Goal: Transaction & Acquisition: Obtain resource

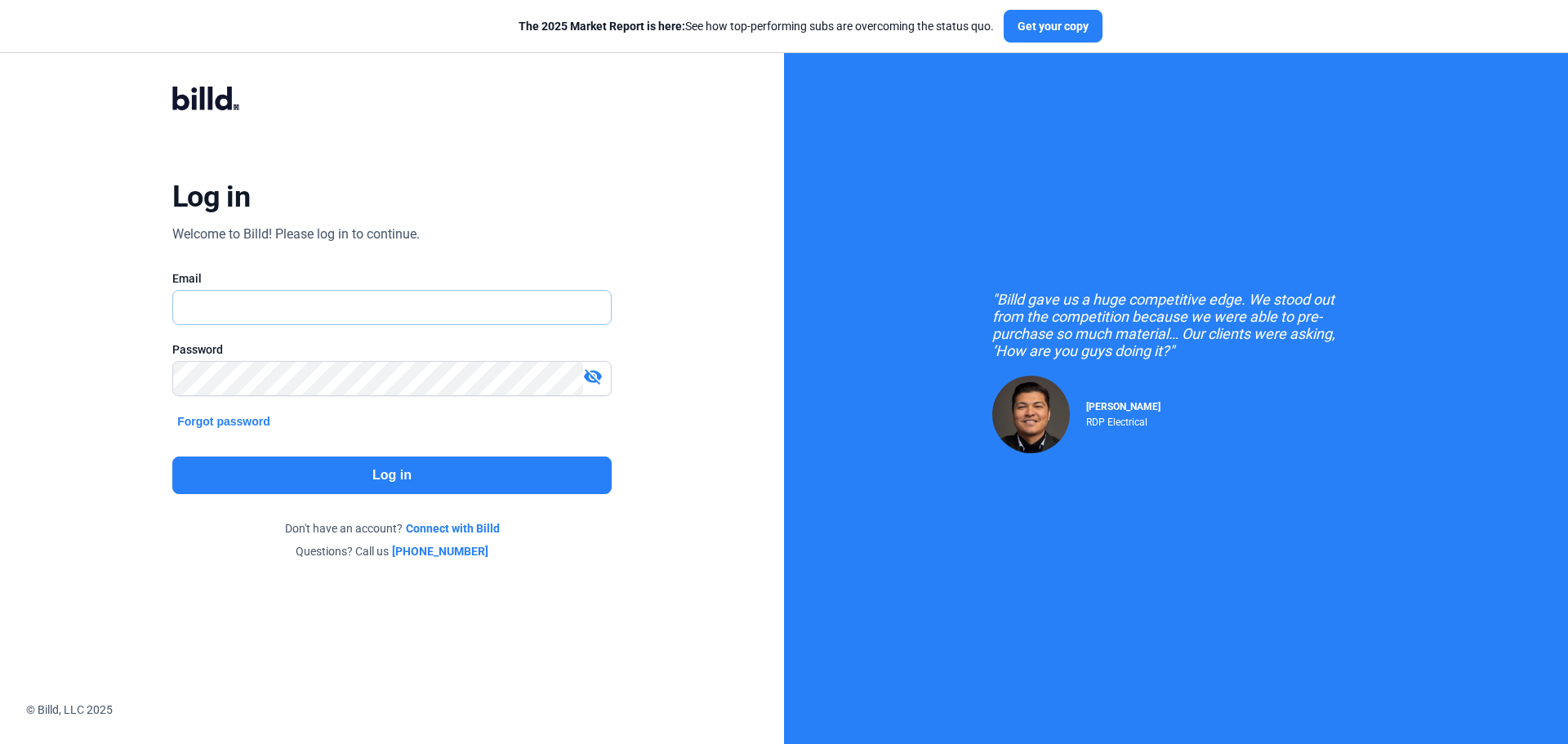
type input "[EMAIL_ADDRESS][DOMAIN_NAME]"
drag, startPoint x: 0, startPoint y: 0, endPoint x: 395, endPoint y: 462, distance: 607.8
click at [395, 462] on button "Log in" at bounding box center [391, 476] width 440 height 38
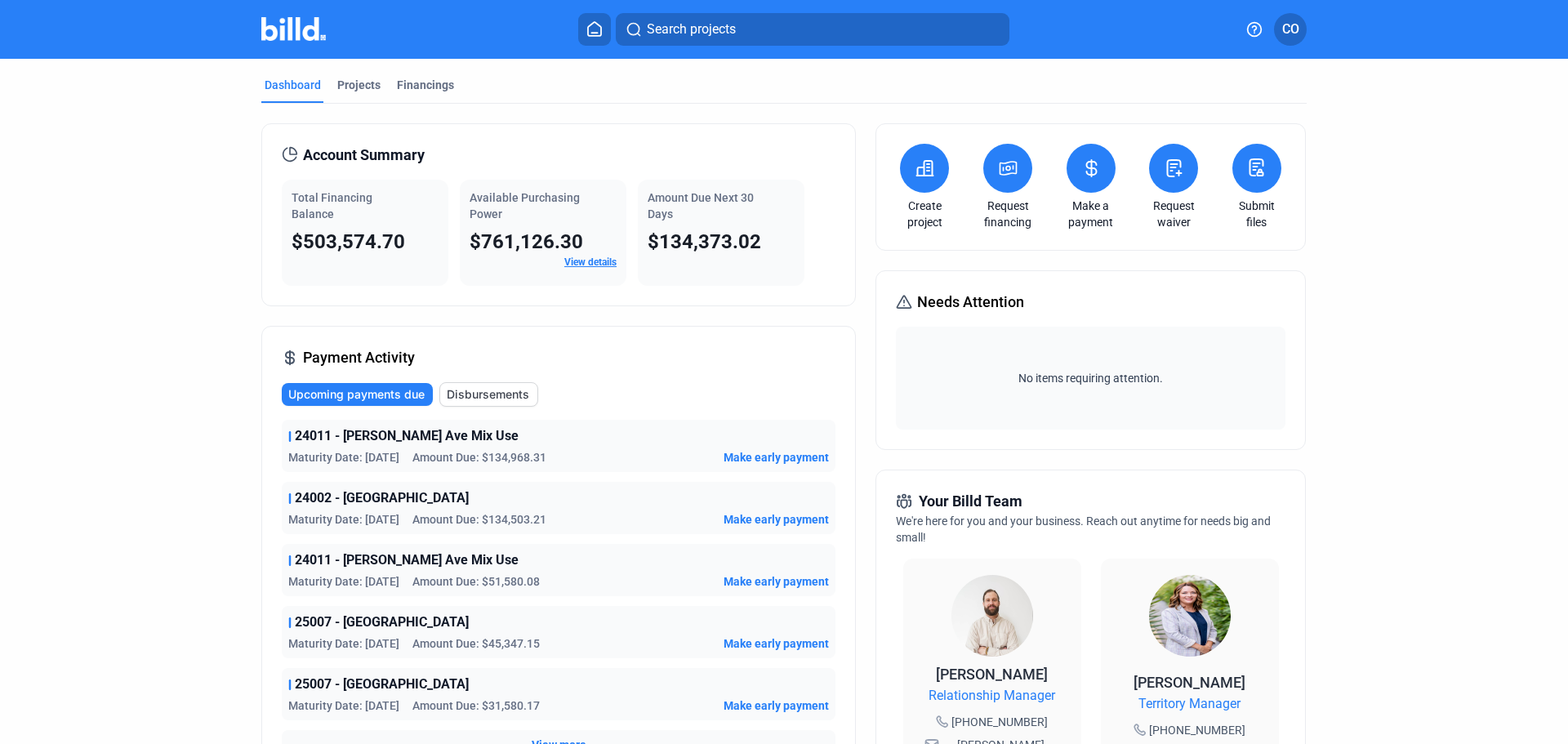
click at [1008, 189] on button at bounding box center [1008, 168] width 49 height 49
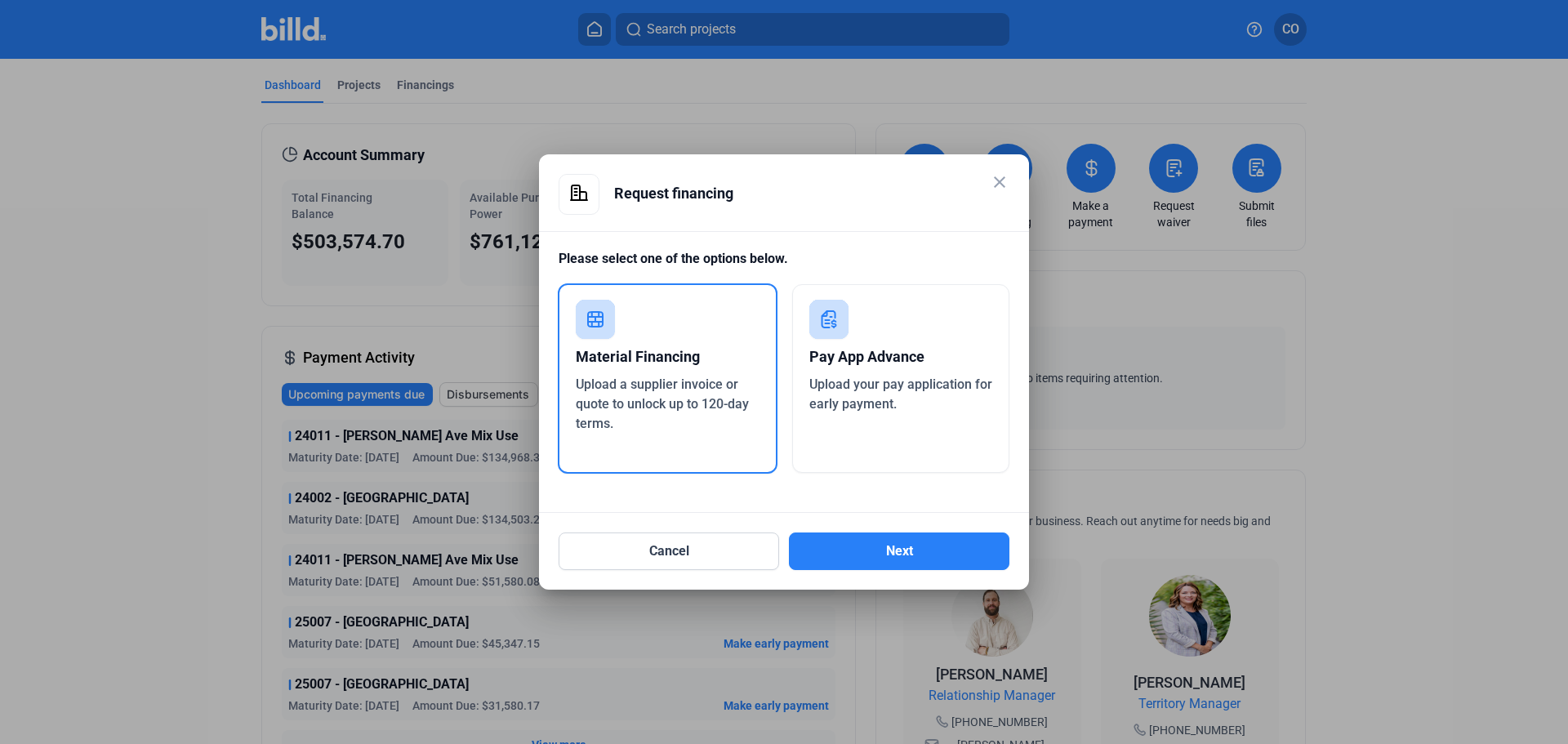
click at [878, 333] on div "Pay App Advance Upload your pay application for early payment." at bounding box center [901, 378] width 218 height 189
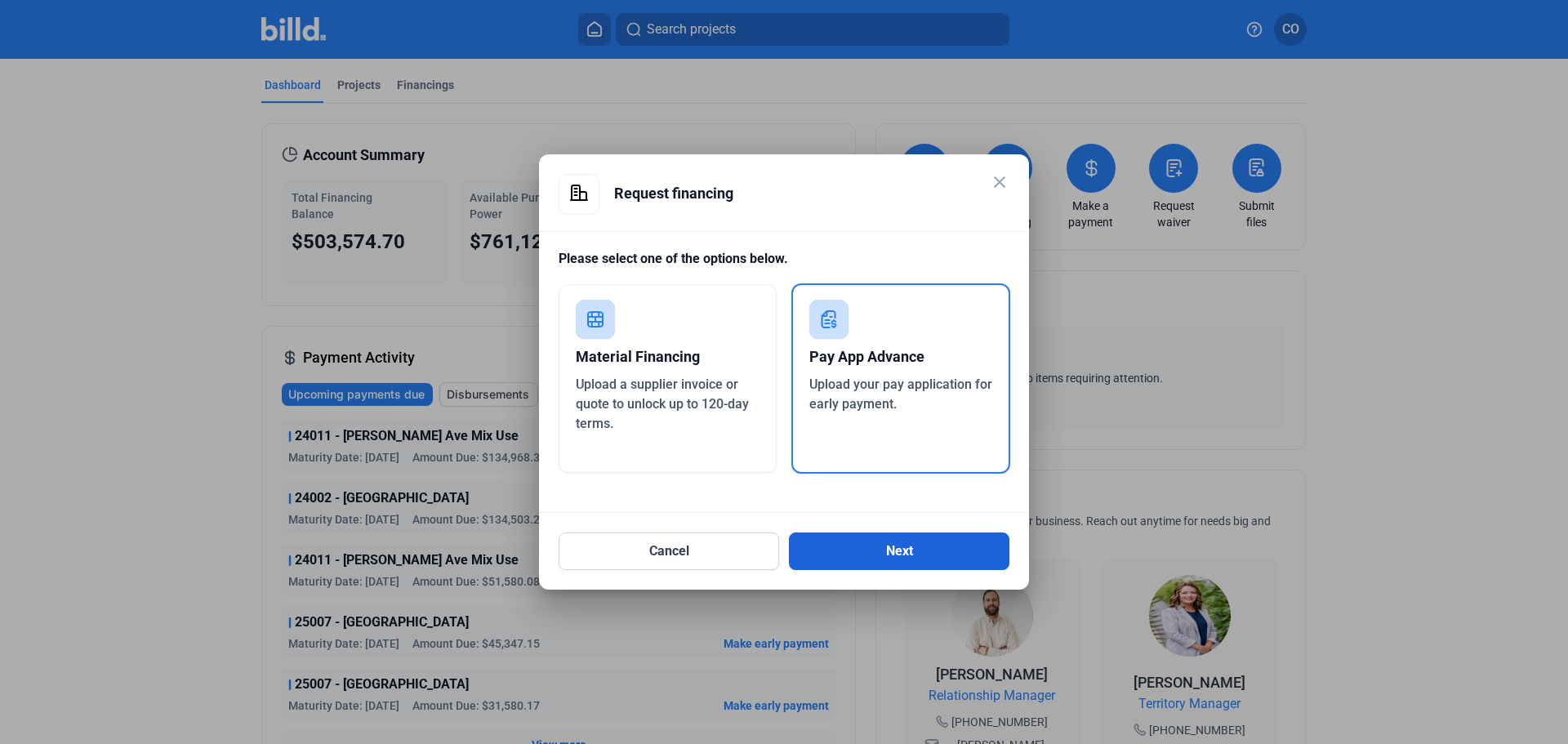
click at [865, 562] on button "Next" at bounding box center [899, 552] width 220 height 38
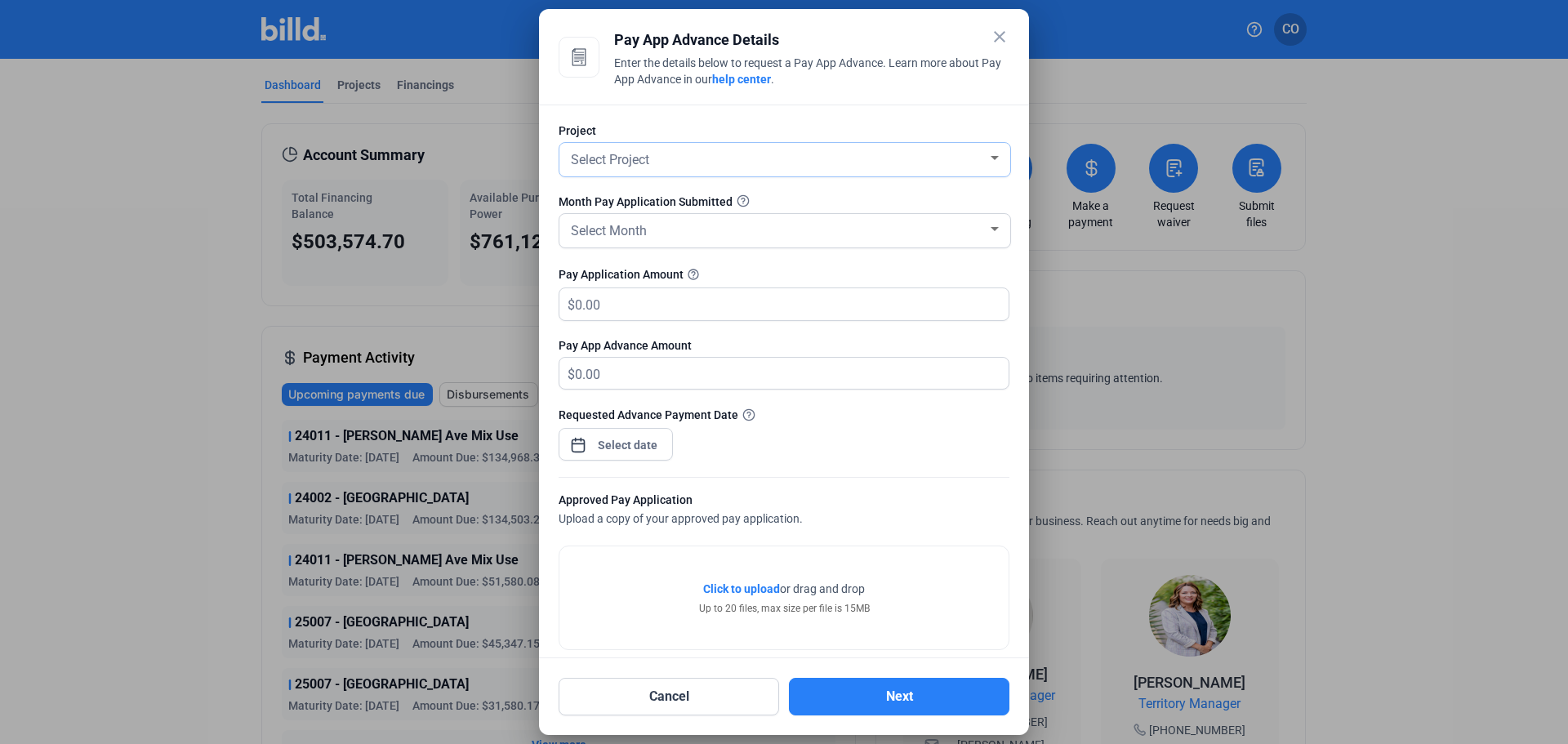
click at [736, 161] on div "Select Project" at bounding box center [778, 159] width 420 height 23
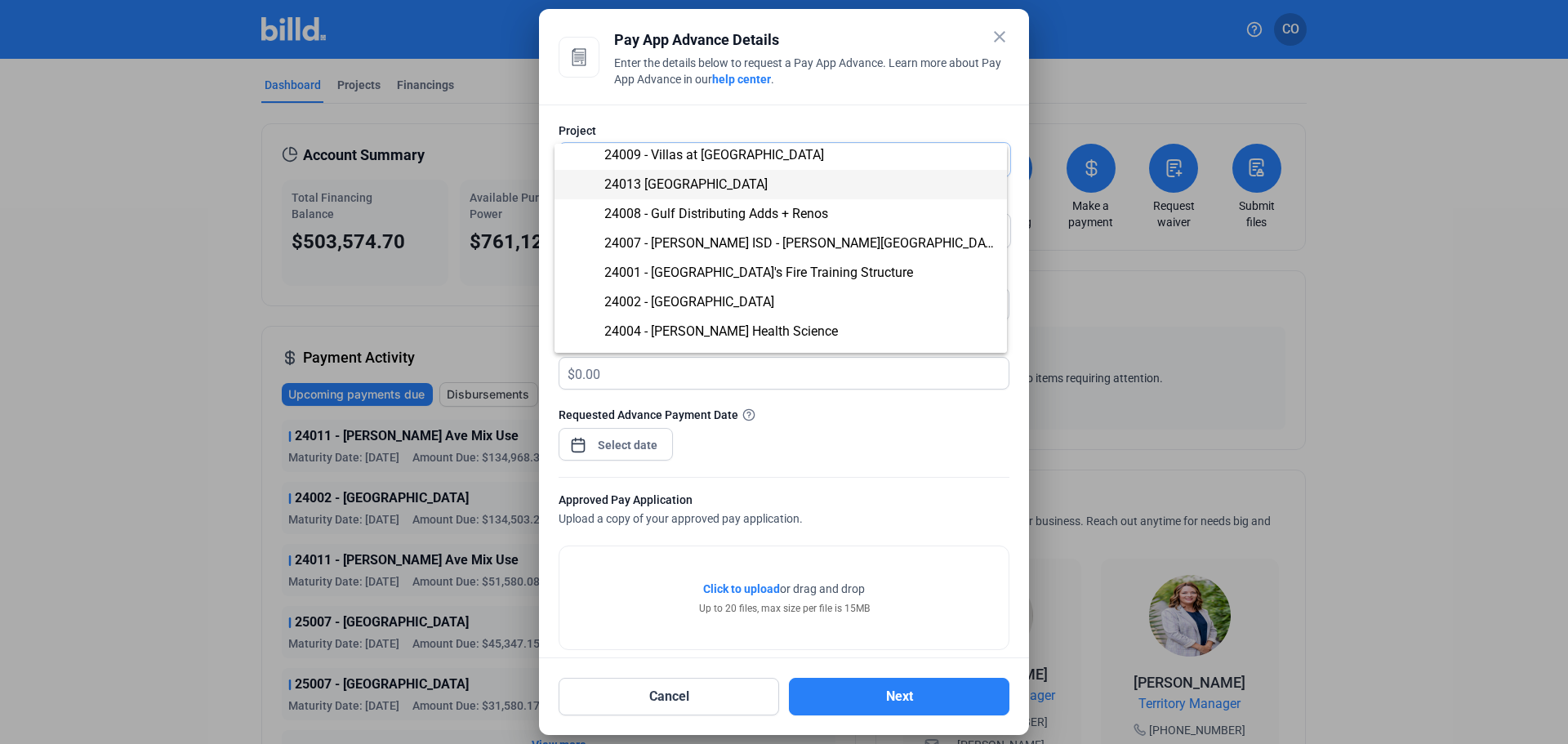
scroll to position [327, 0]
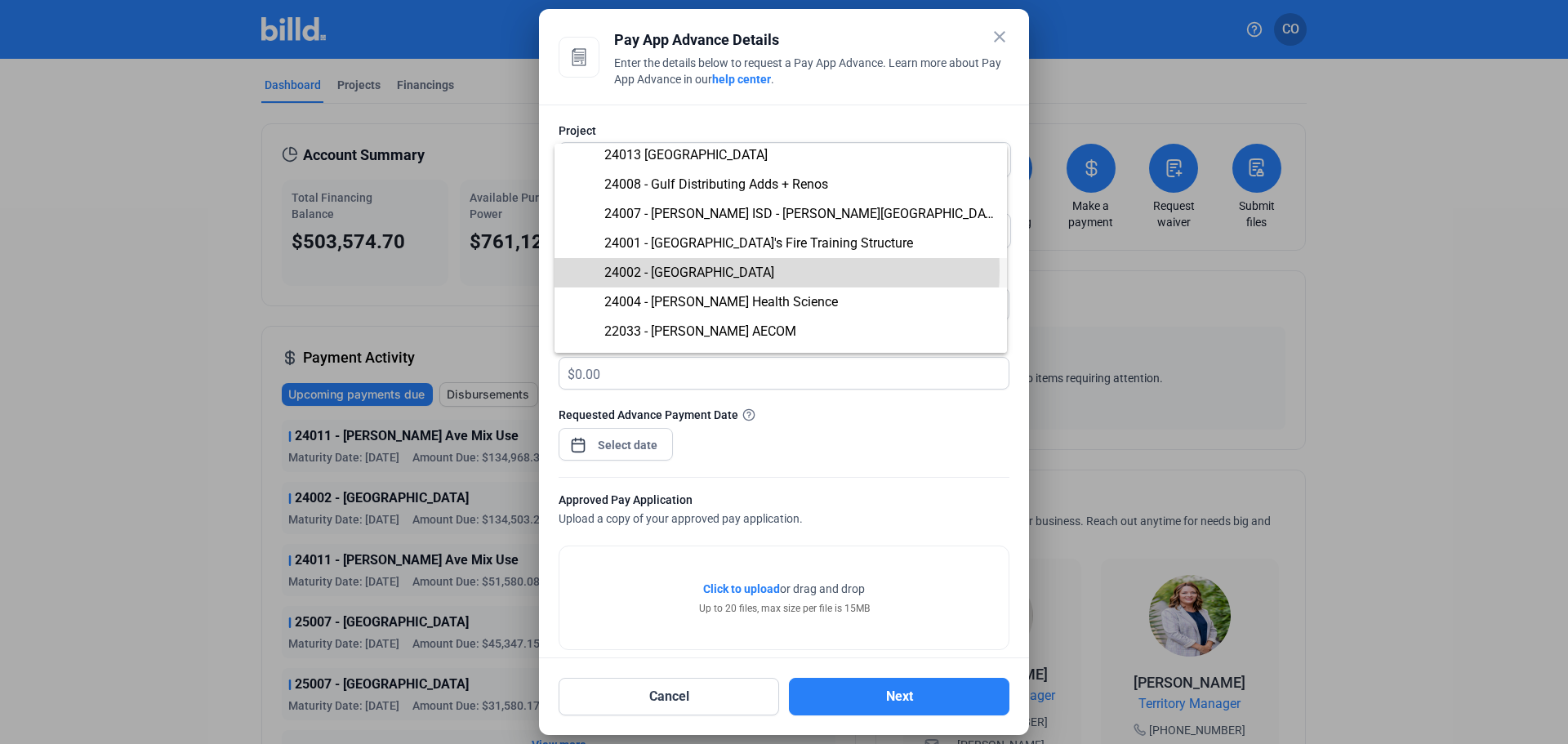
click at [737, 271] on span "24002 - [GEOGRAPHIC_DATA]" at bounding box center [781, 273] width 426 height 29
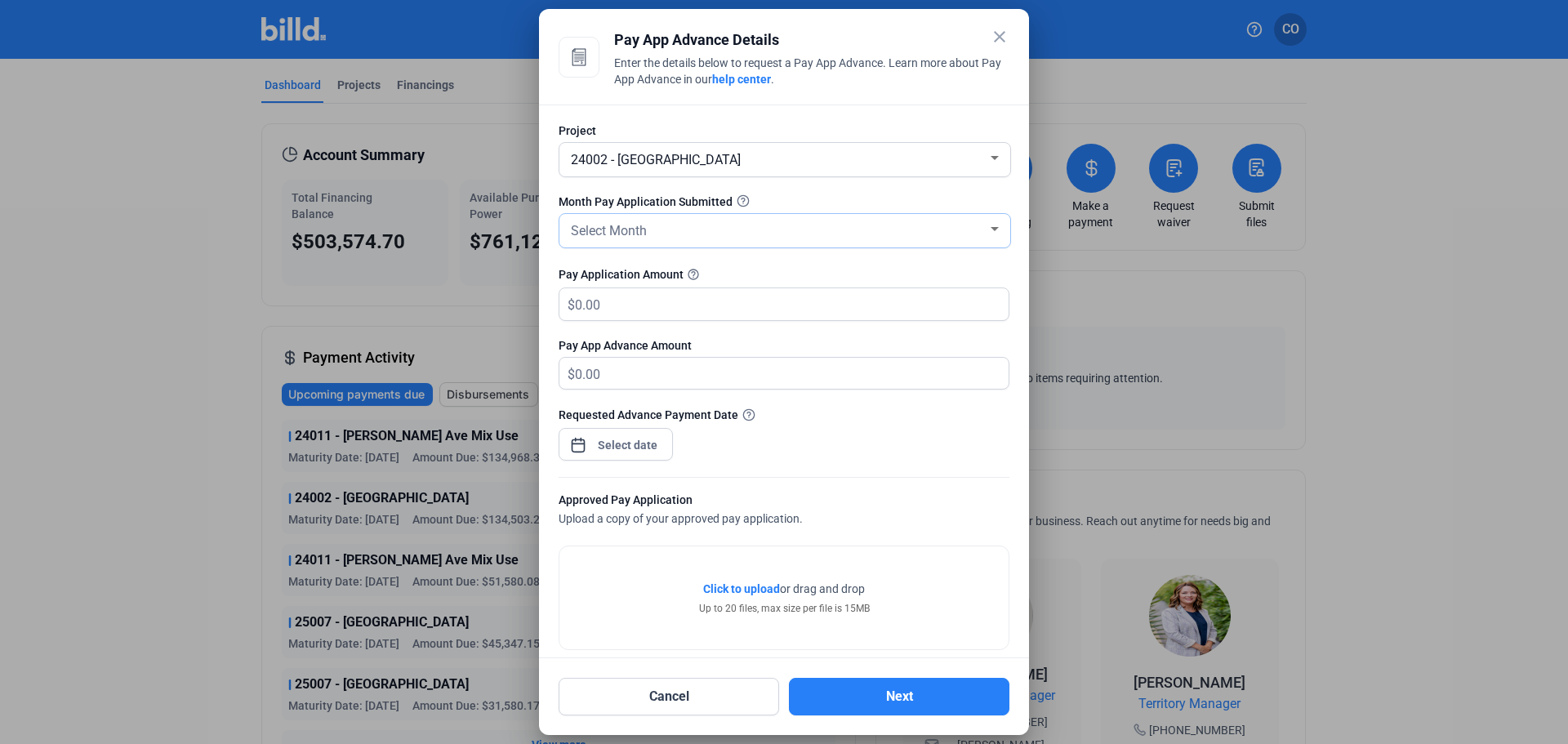
click at [679, 230] on div "Select Month" at bounding box center [778, 230] width 420 height 23
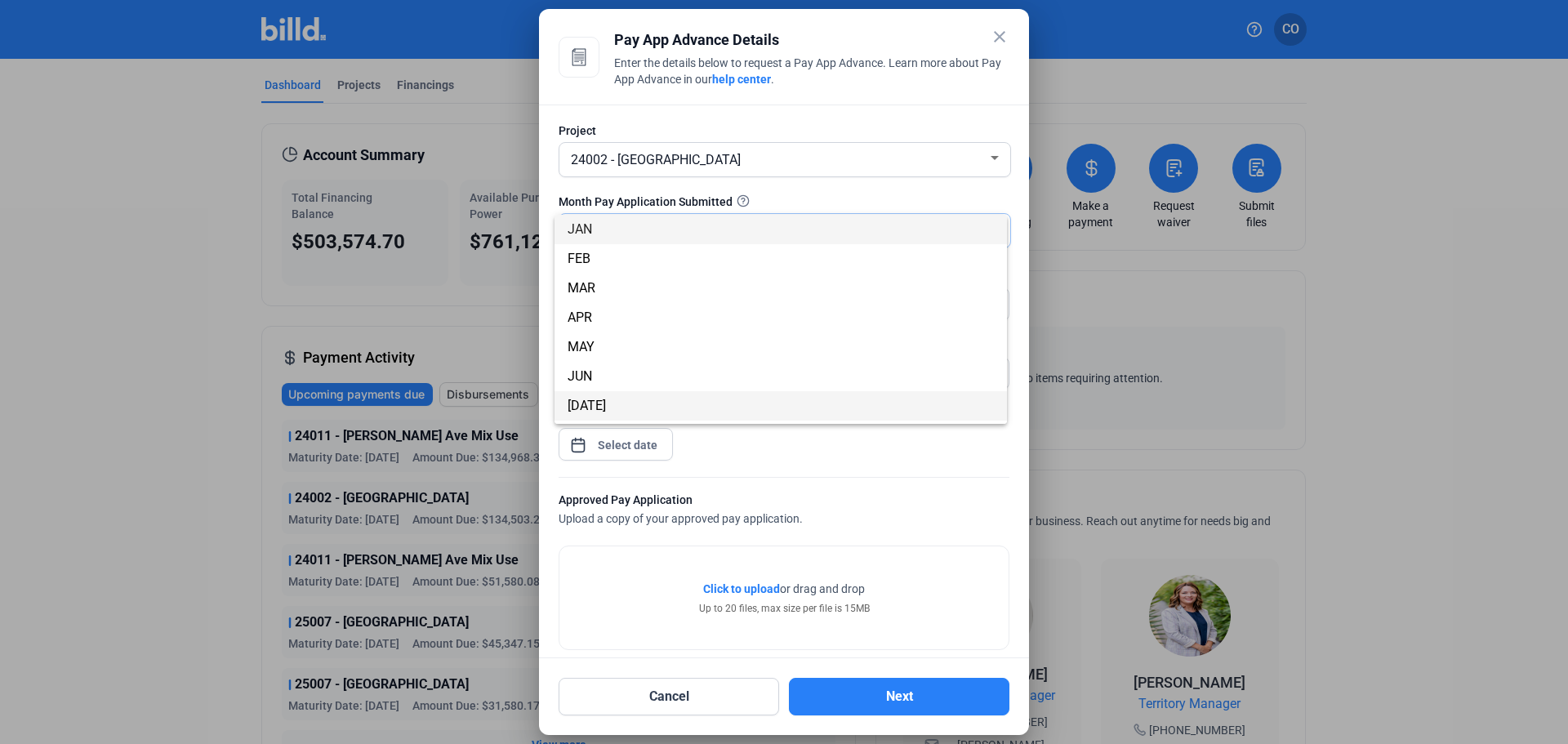
scroll to position [82, 0]
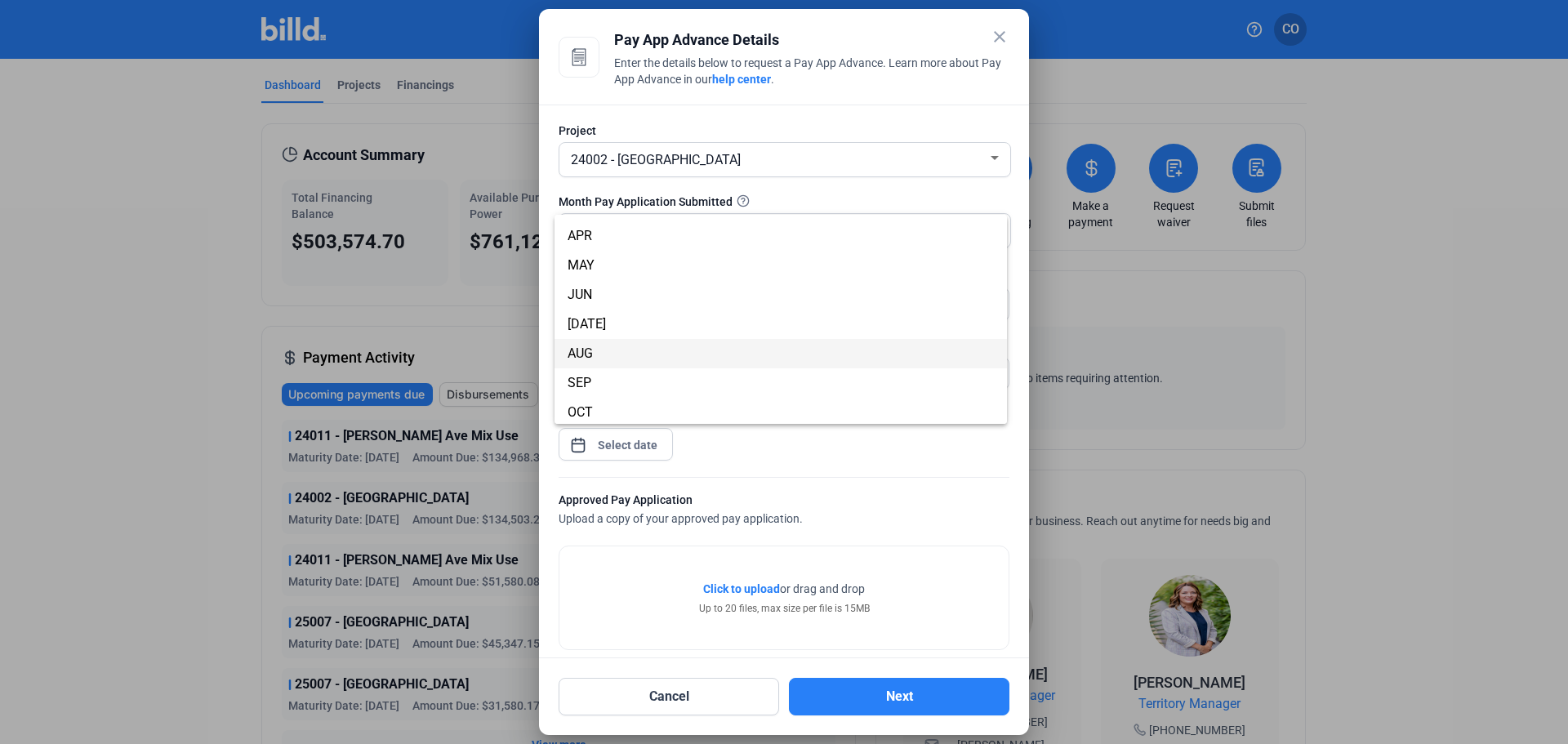
click at [644, 345] on span "AUG" at bounding box center [781, 353] width 426 height 29
click at [655, 298] on input "text" at bounding box center [791, 305] width 434 height 32
click at [685, 311] on input "text" at bounding box center [782, 305] width 415 height 32
type input "202,233.47"
click at [633, 439] on div "close Pay App Advance Details Enter the details below to request a Pay App Adva…" at bounding box center [784, 372] width 1568 height 744
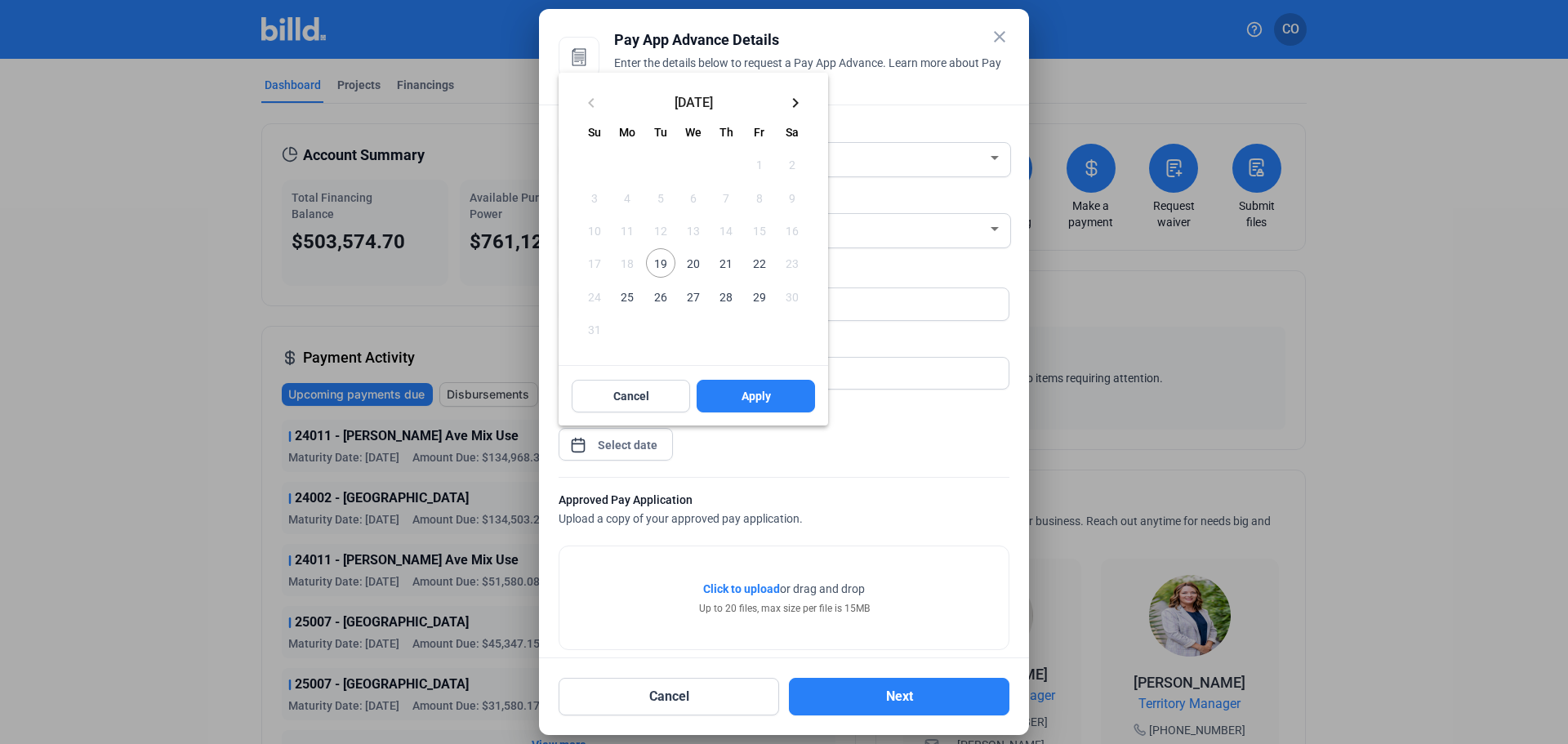
click at [666, 268] on span "19" at bounding box center [660, 262] width 29 height 29
click at [781, 393] on button "Apply" at bounding box center [755, 396] width 119 height 32
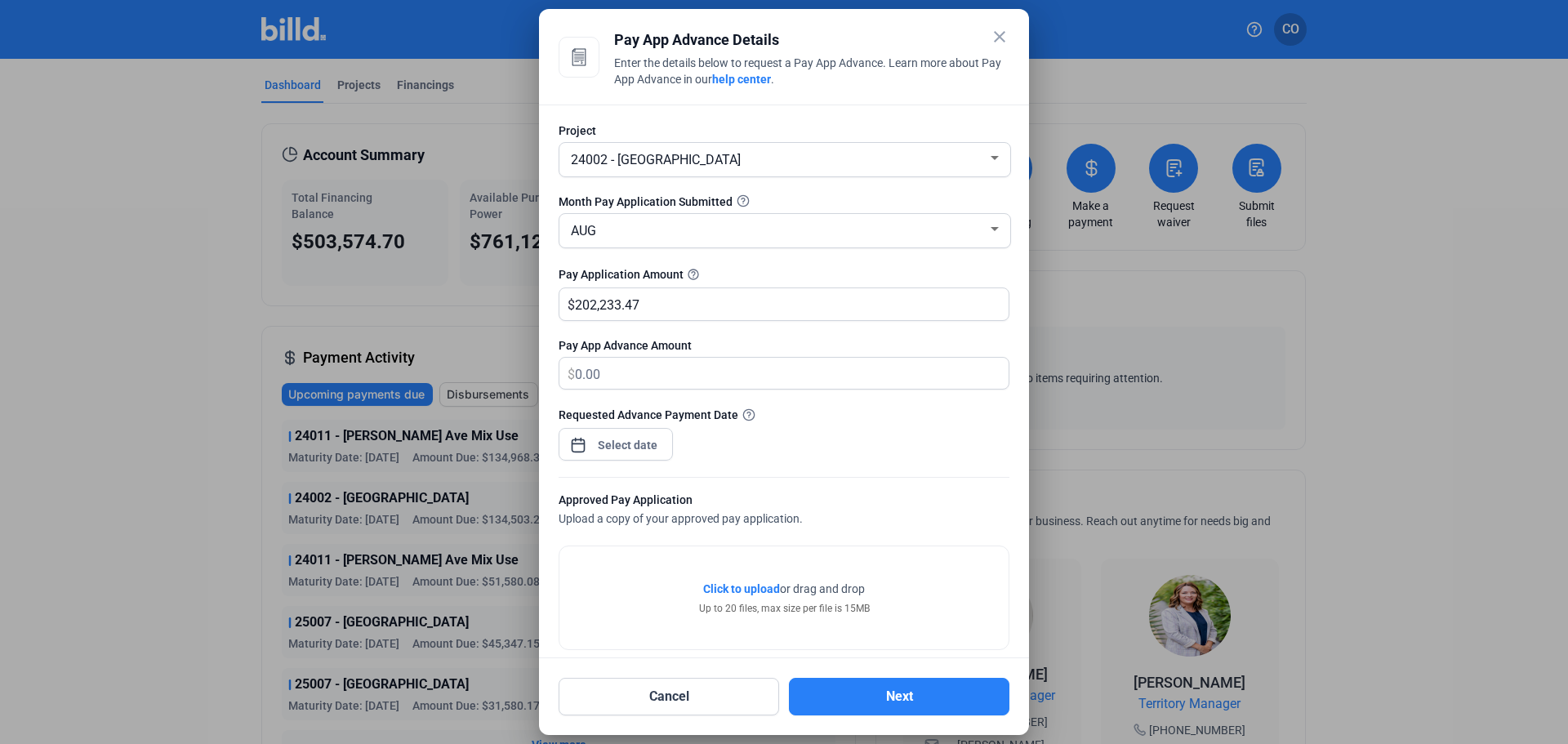
click at [842, 522] on div "Approved Pay Application Upload a copy of your approved pay application." at bounding box center [784, 511] width 451 height 38
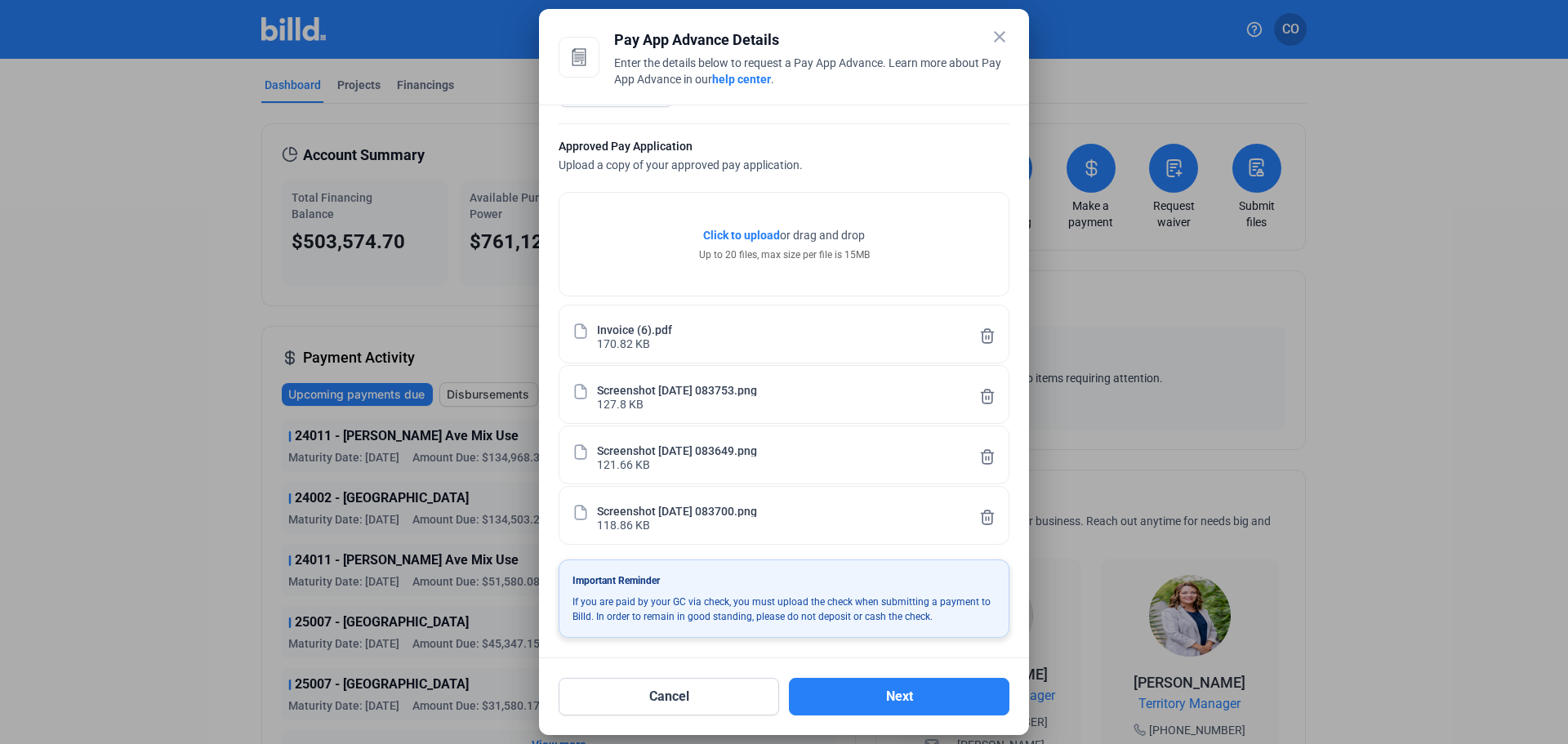
scroll to position [355, 0]
click at [924, 696] on button "Next" at bounding box center [899, 697] width 220 height 38
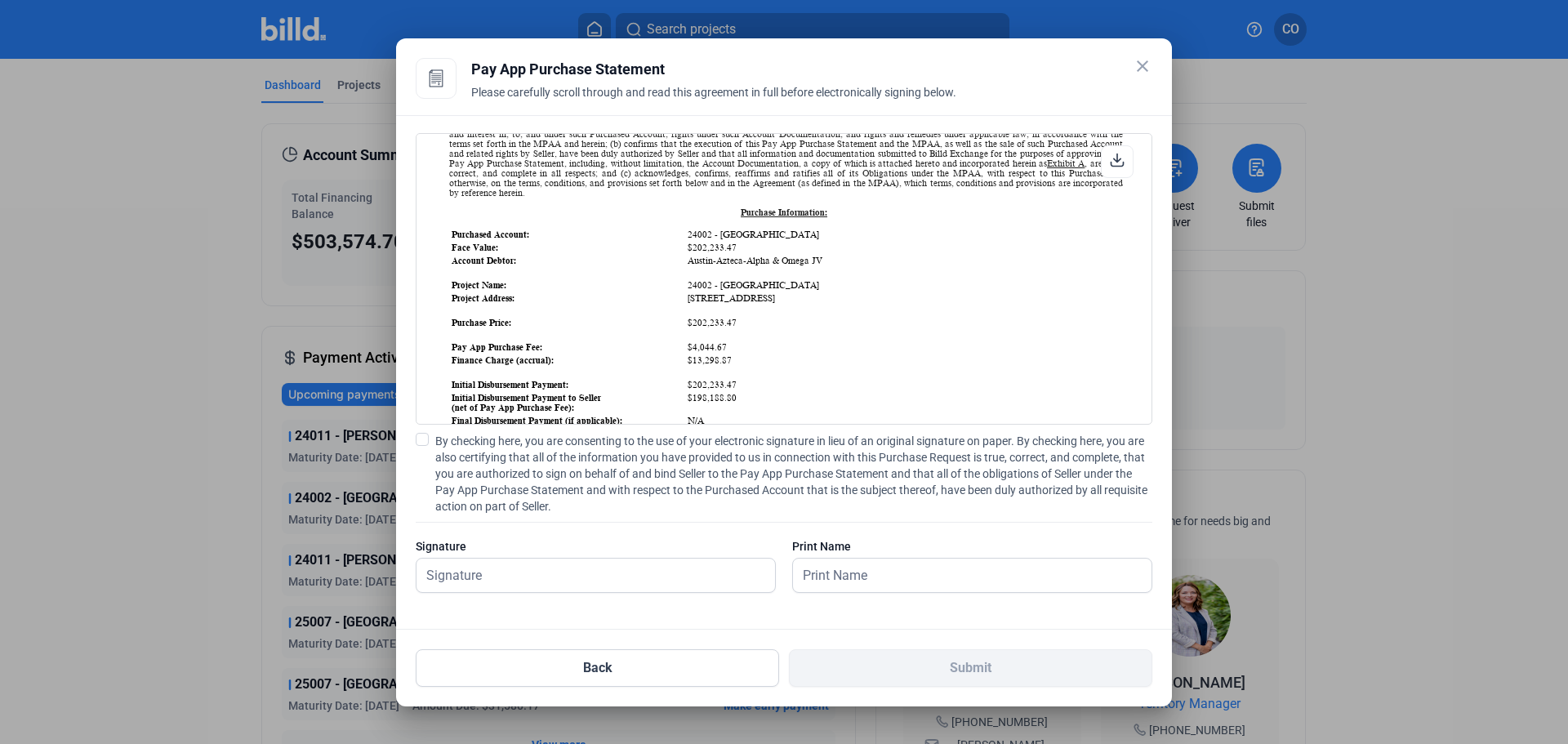
scroll to position [163, 0]
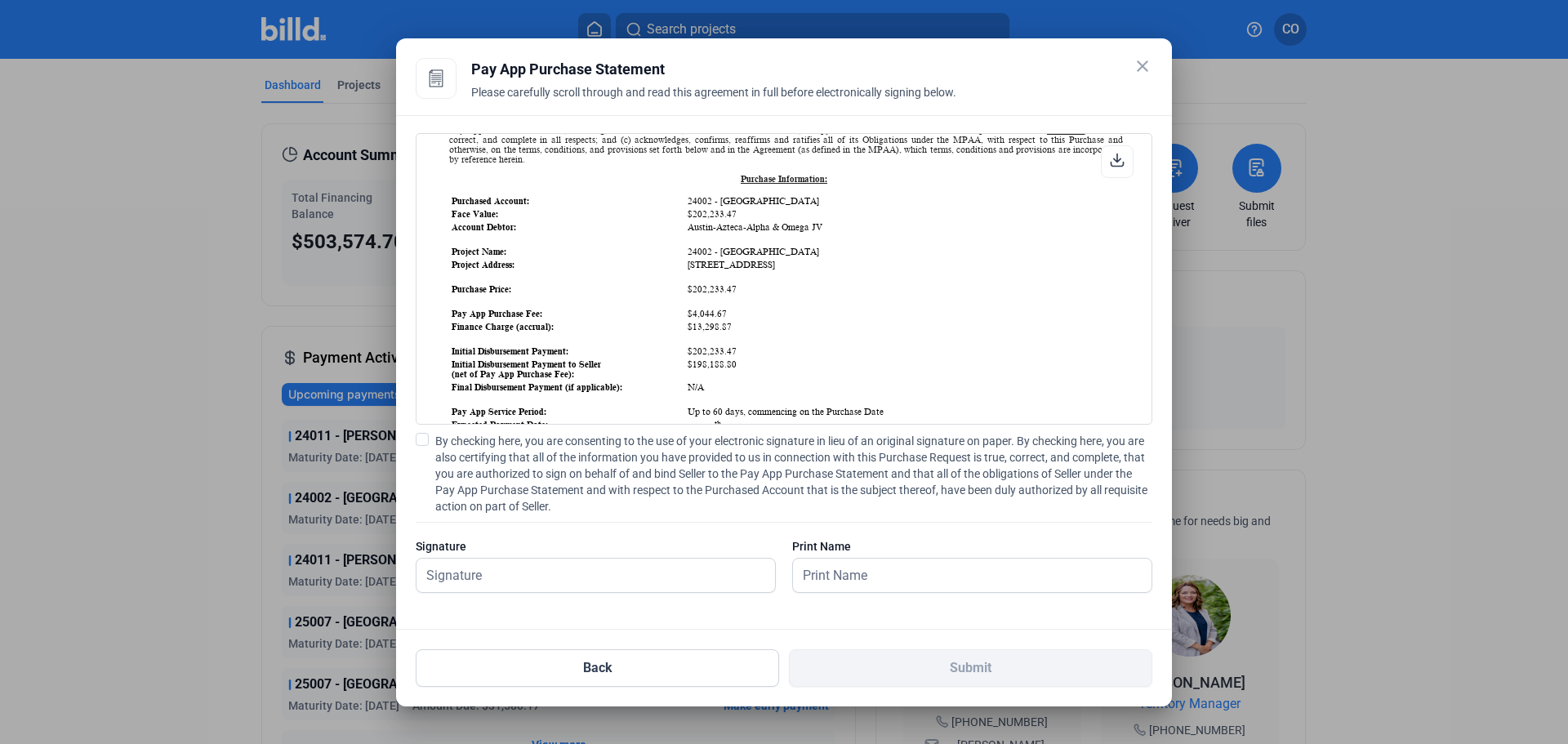
click at [1142, 67] on mat-icon "close" at bounding box center [1143, 66] width 20 height 20
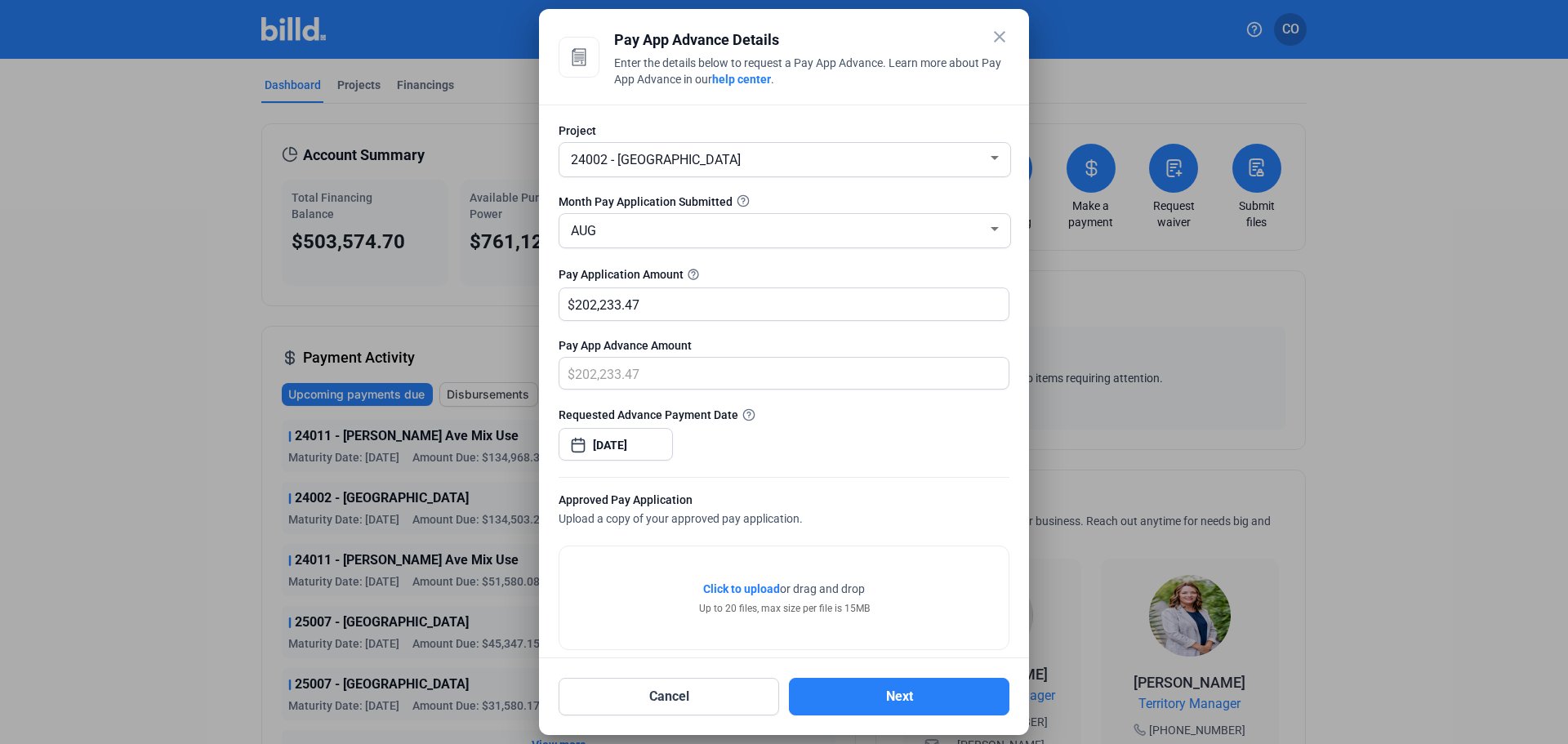
click at [993, 32] on mat-icon "close" at bounding box center [999, 36] width 20 height 20
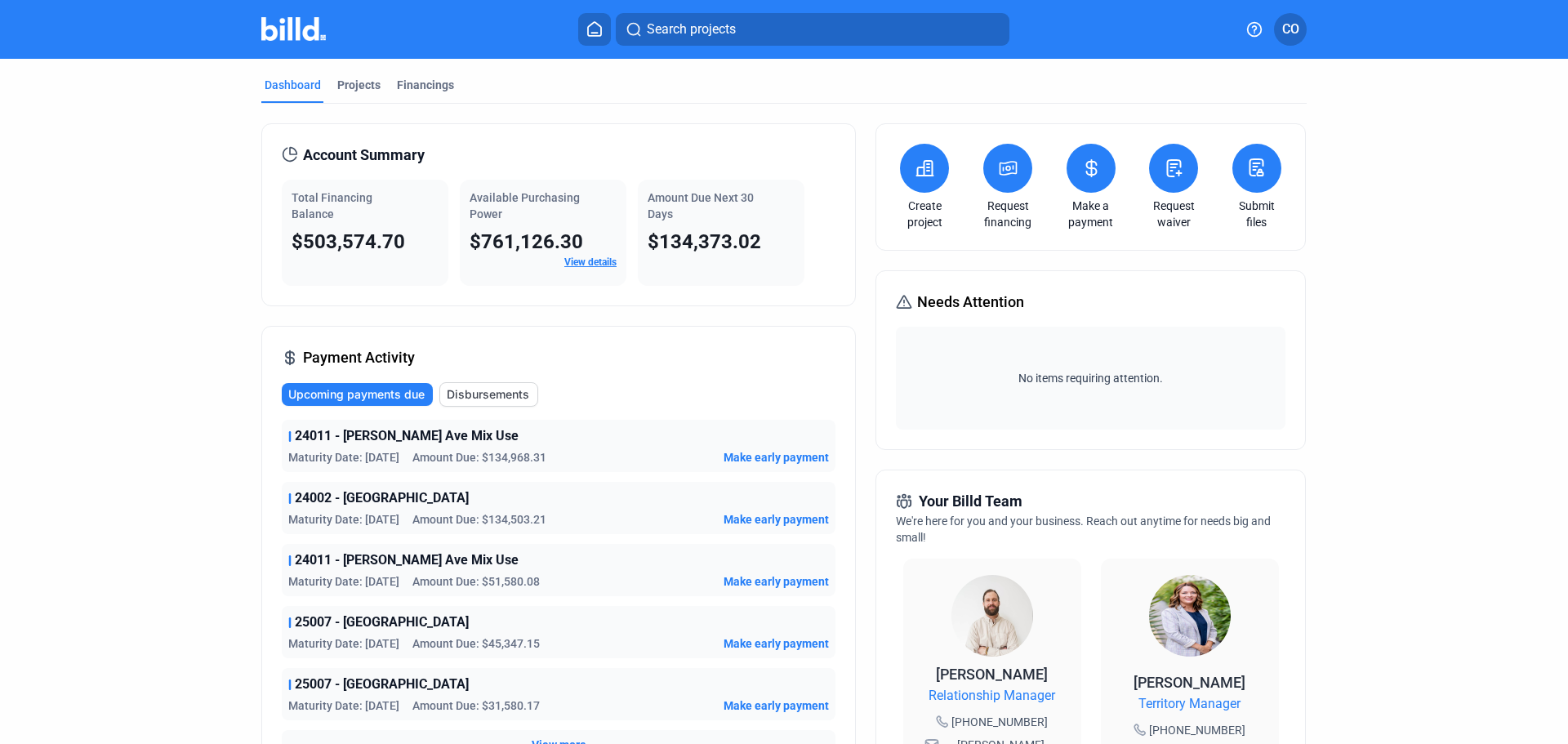
click at [584, 259] on link "View details" at bounding box center [590, 262] width 52 height 11
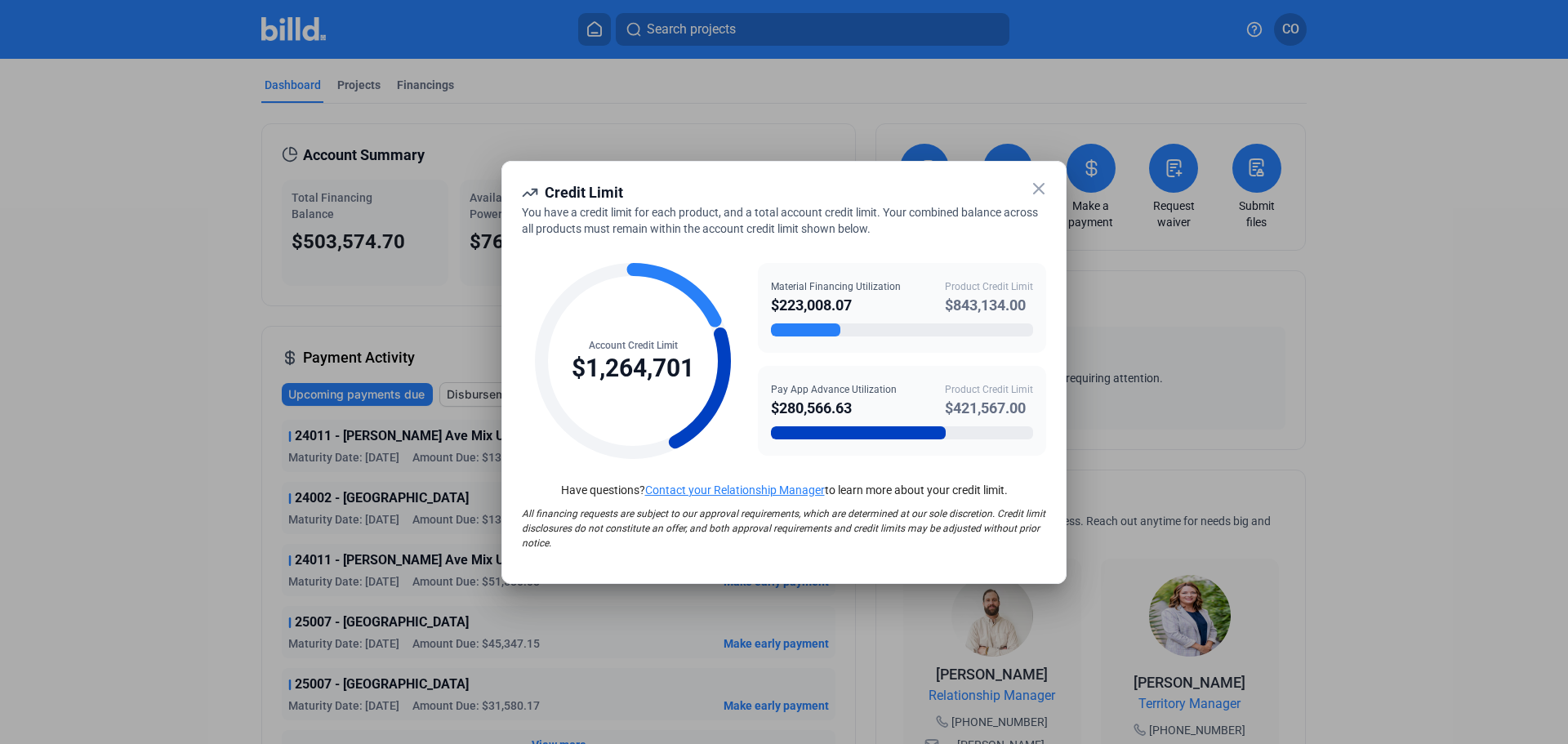
click at [1030, 192] on icon at bounding box center [1038, 188] width 20 height 20
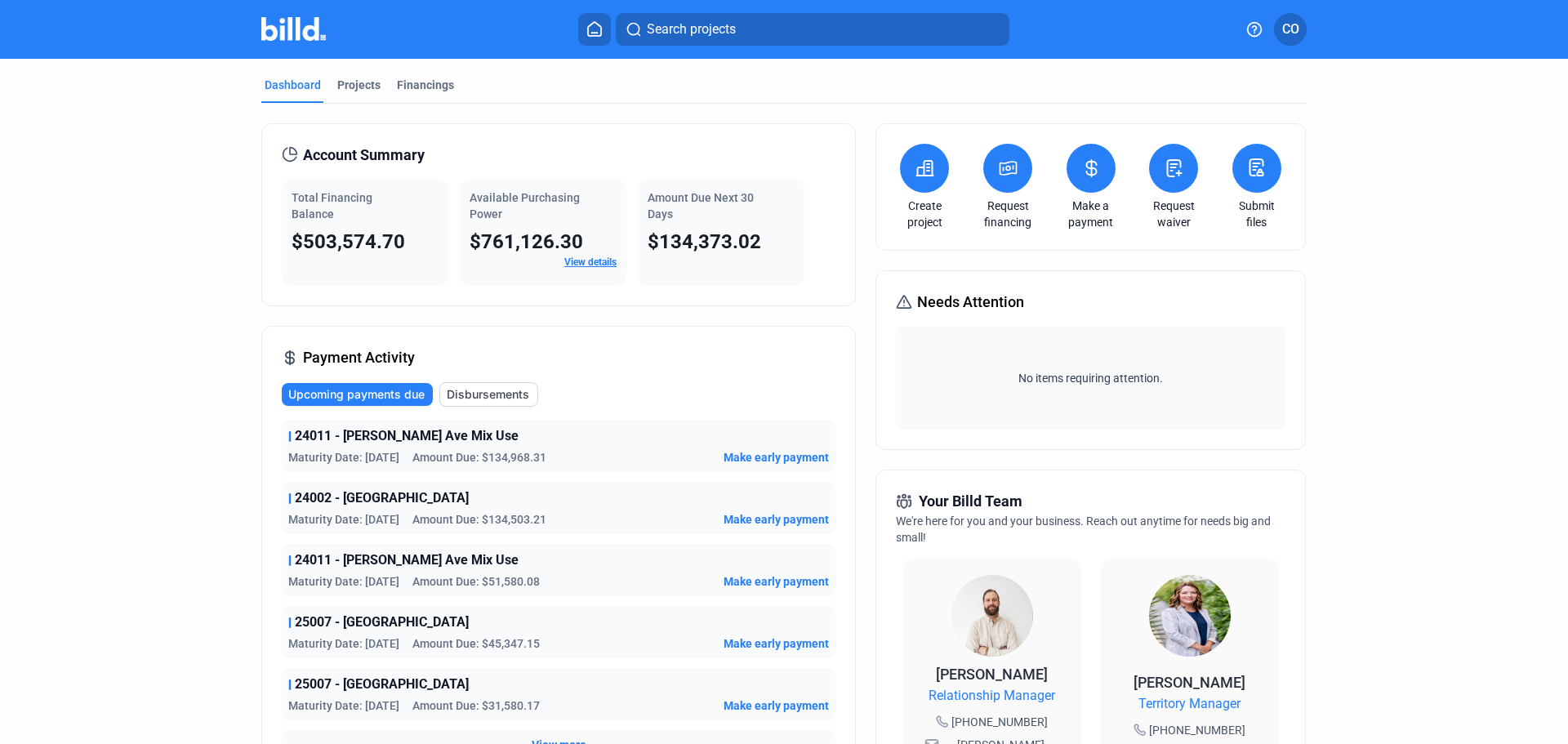
click at [1297, 24] on span "CO" at bounding box center [1291, 29] width 17 height 20
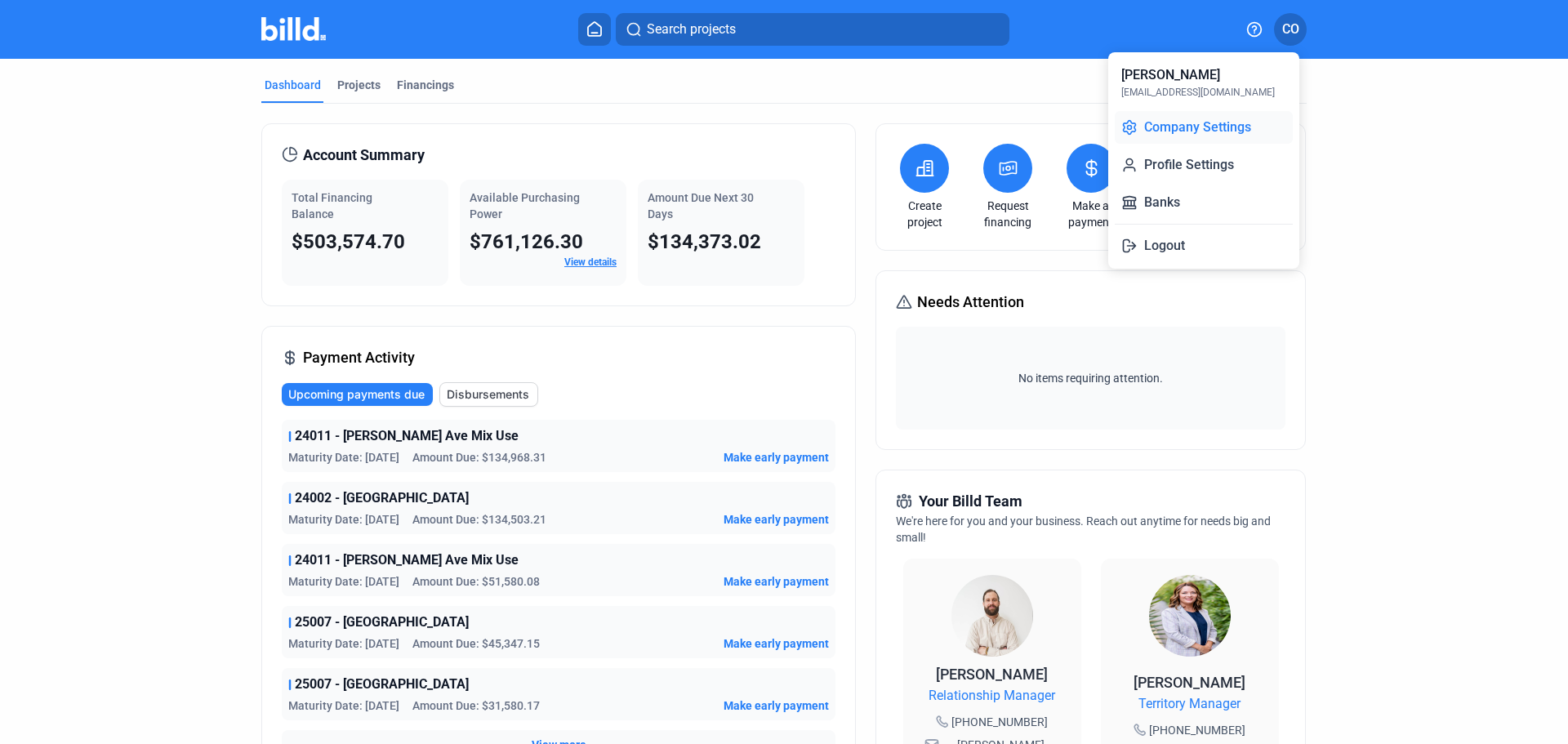
click at [1219, 135] on button "Company Settings" at bounding box center [1203, 127] width 178 height 32
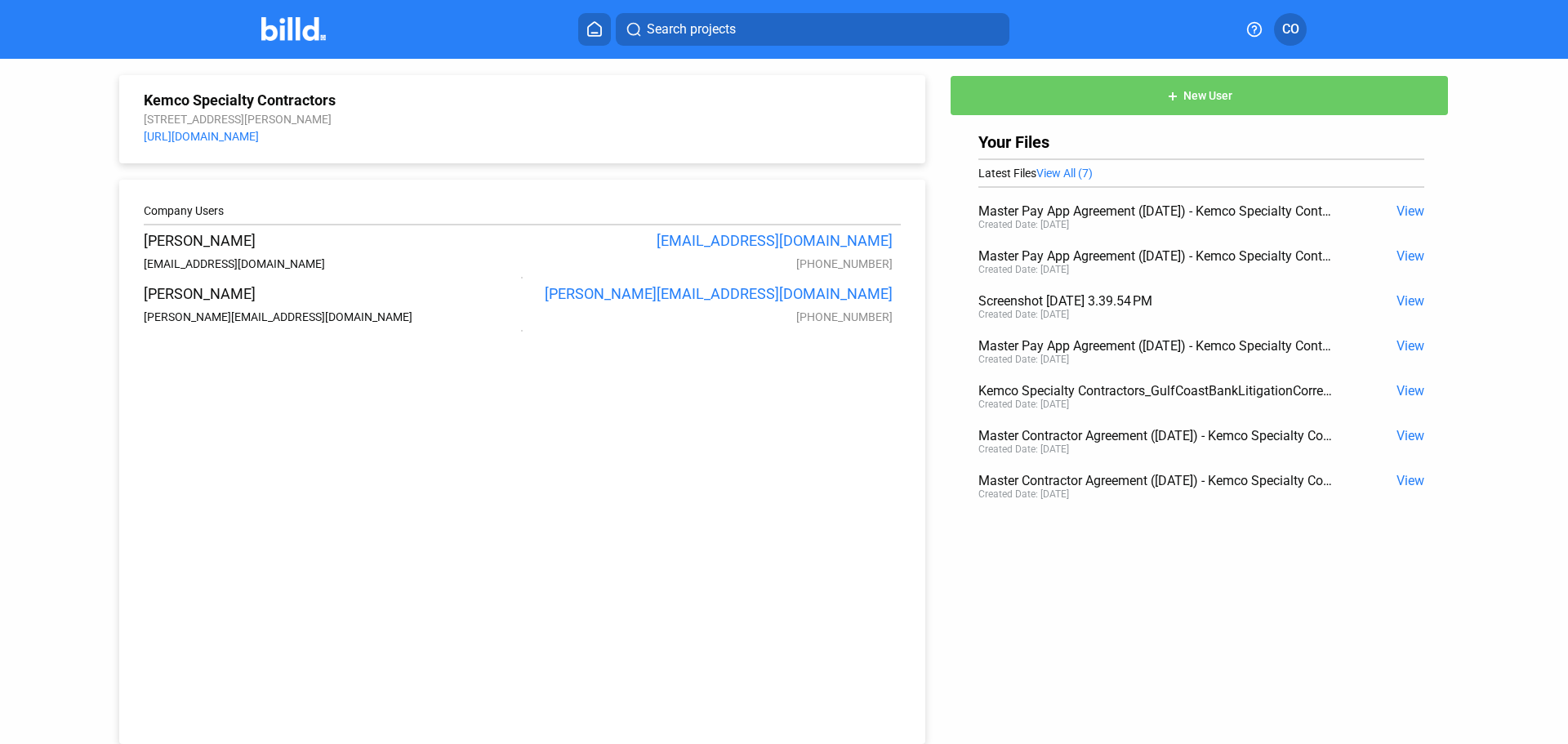
click at [1071, 178] on span "View All (7)" at bounding box center [1064, 173] width 56 height 13
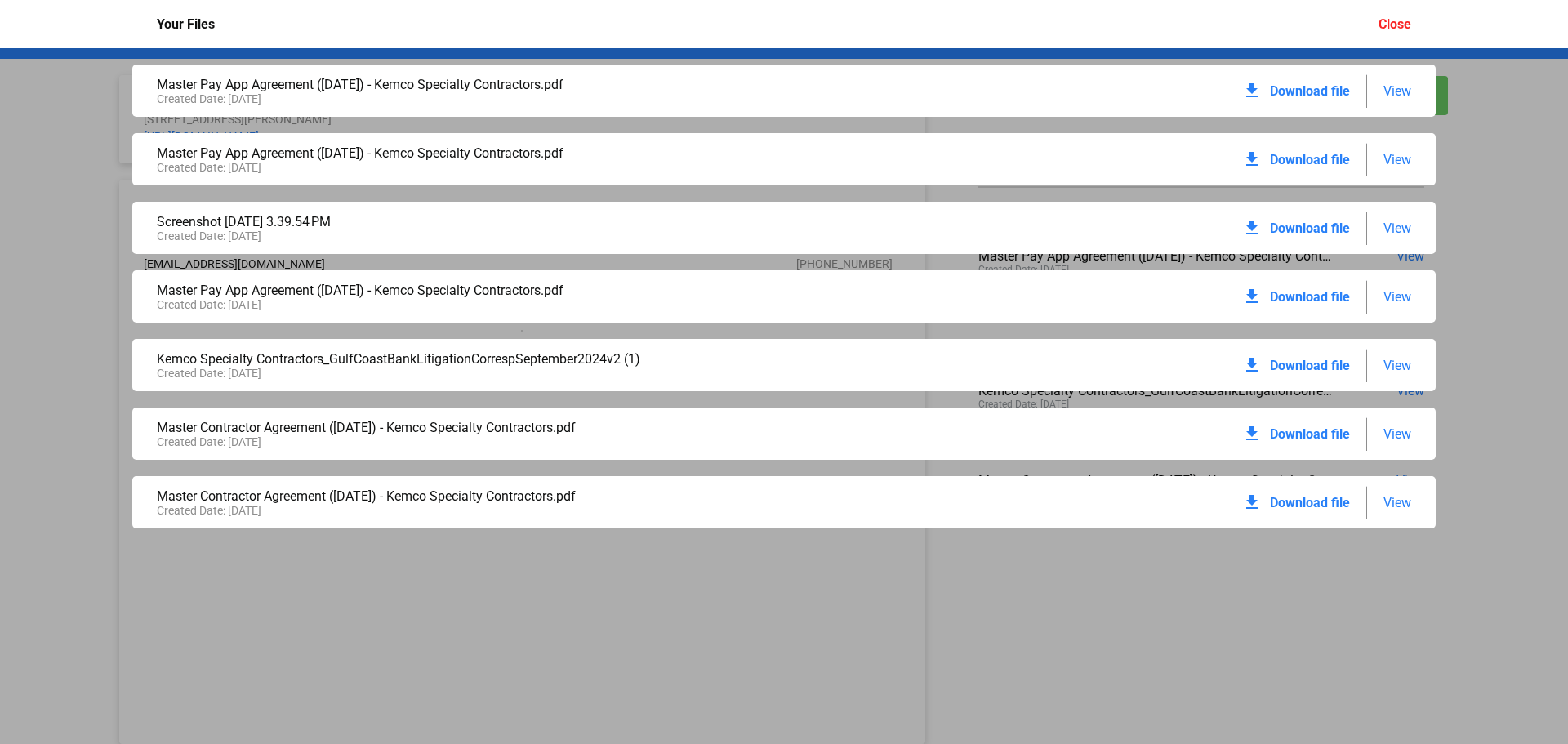
click at [1389, 27] on div "Close" at bounding box center [1394, 24] width 32 height 15
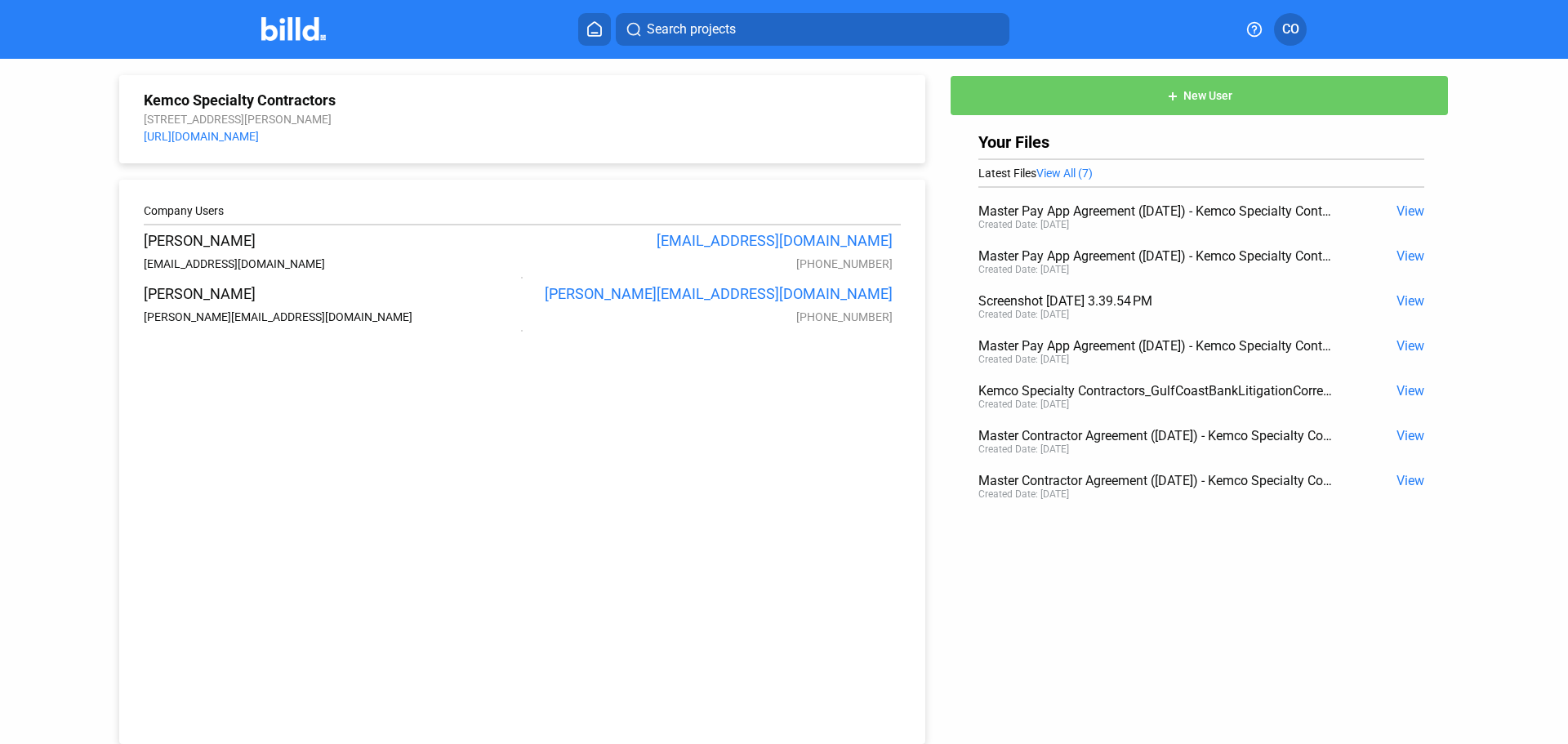
click at [294, 33] on img at bounding box center [293, 29] width 65 height 24
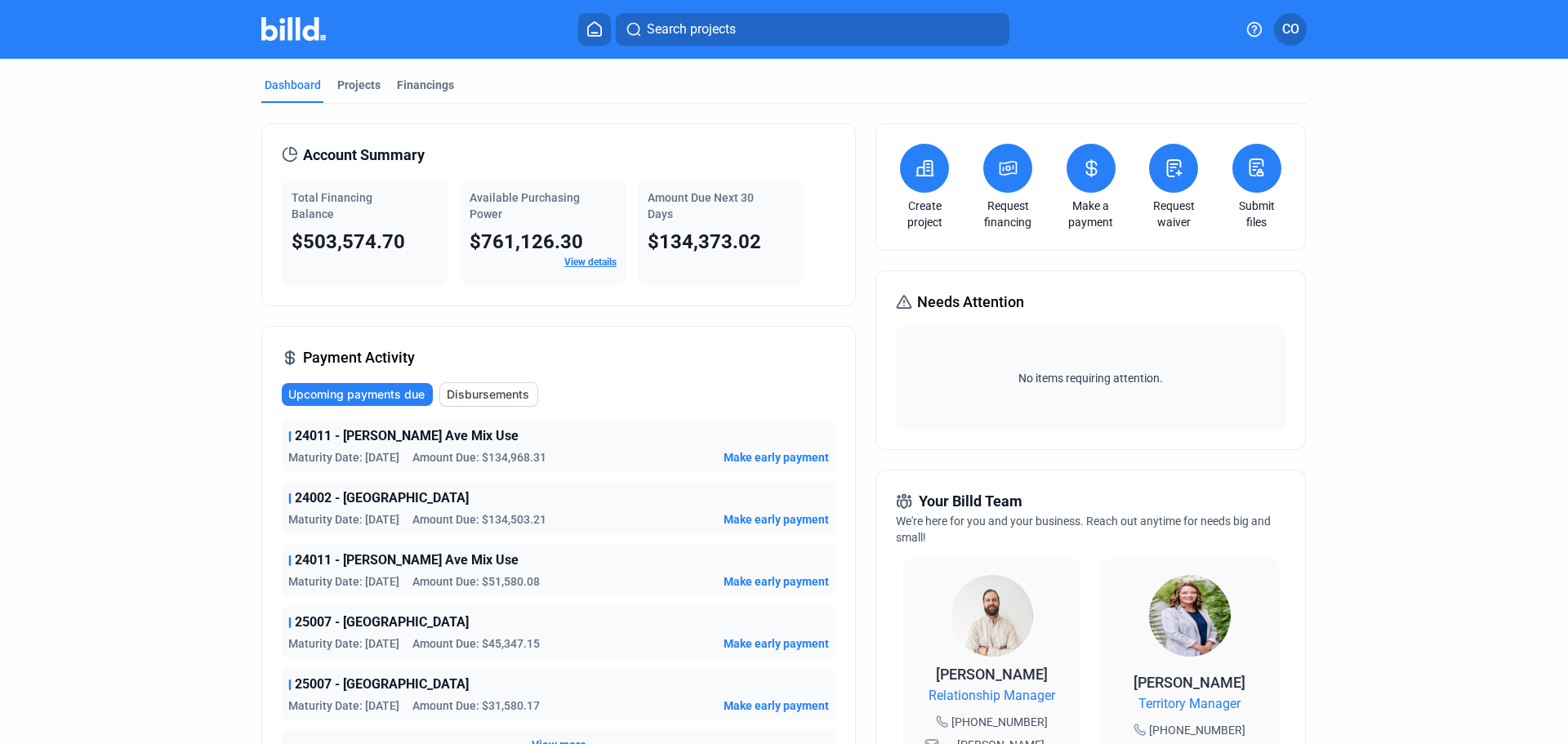
click at [1294, 27] on span "CO" at bounding box center [1291, 29] width 17 height 20
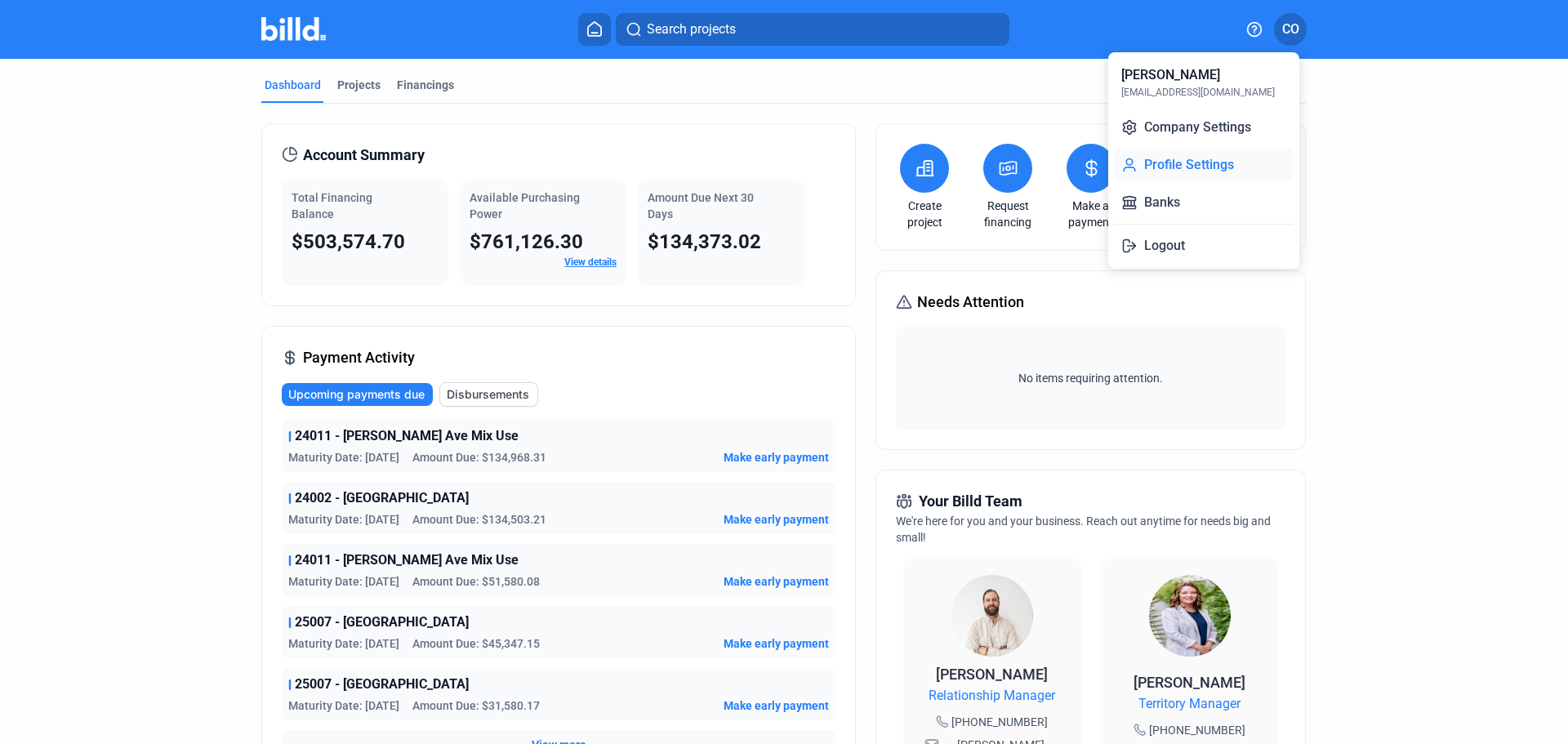
click at [1215, 169] on button "Profile Settings" at bounding box center [1203, 164] width 178 height 32
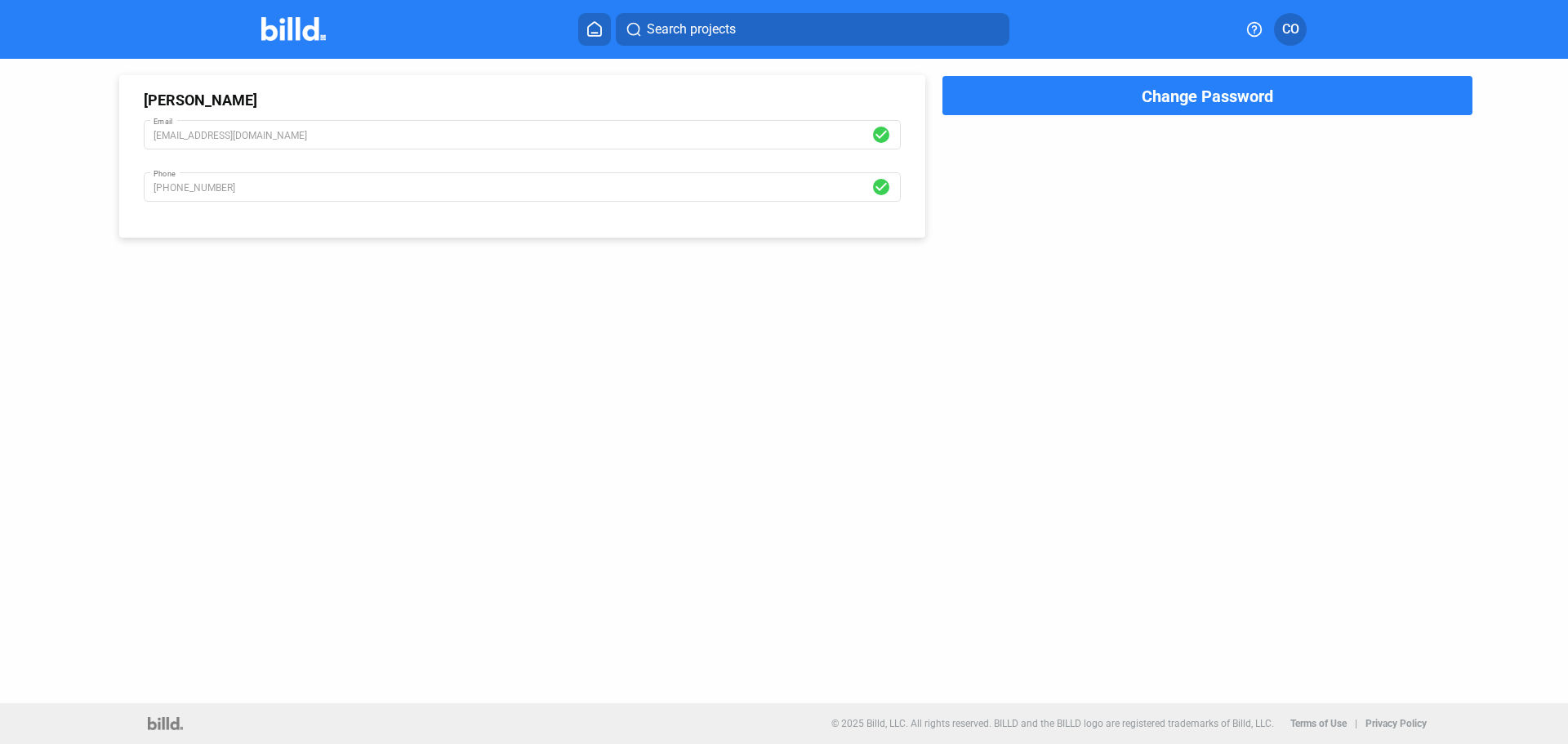
click at [1286, 31] on span "CO" at bounding box center [1291, 29] width 17 height 20
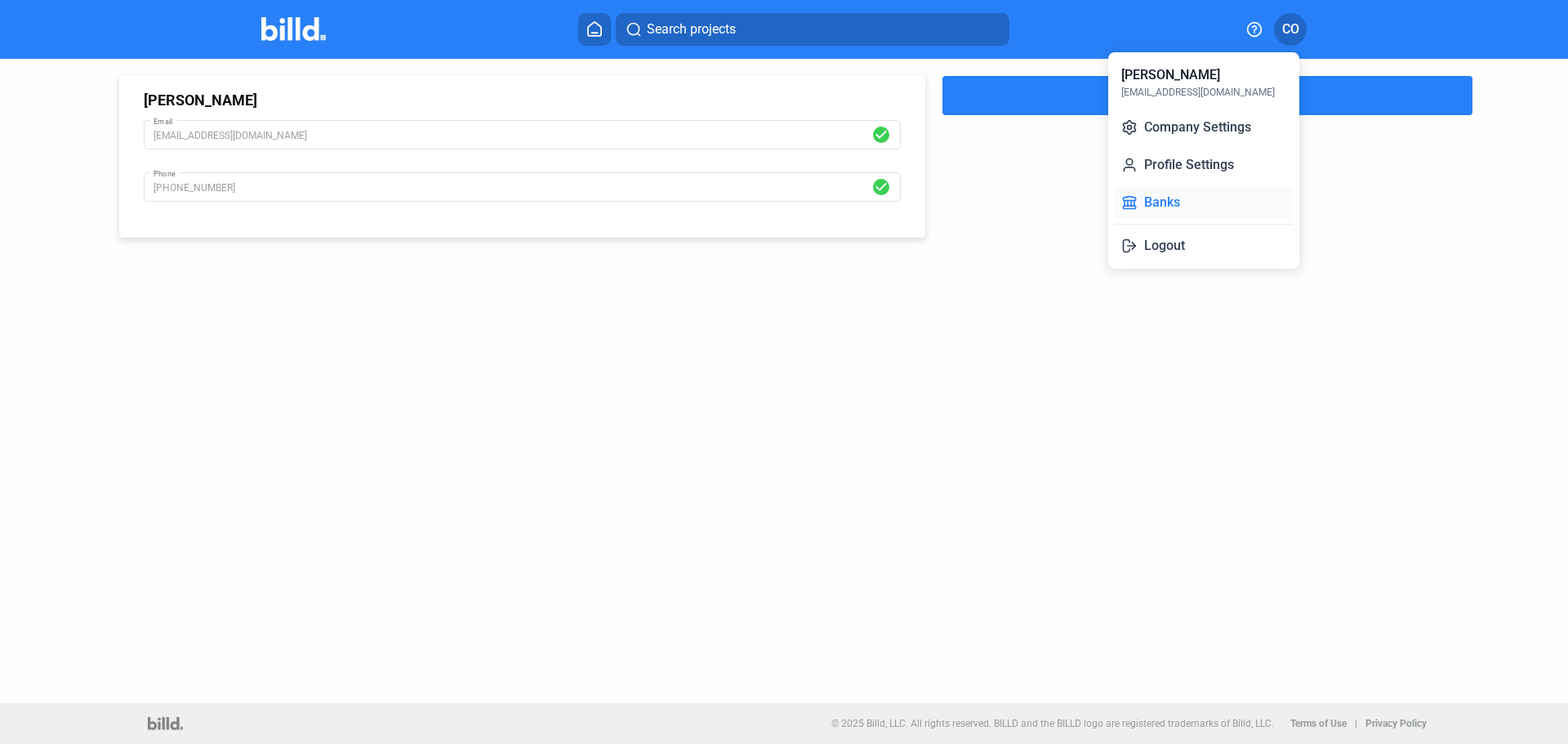
click at [1192, 214] on button "Banks" at bounding box center [1203, 202] width 178 height 32
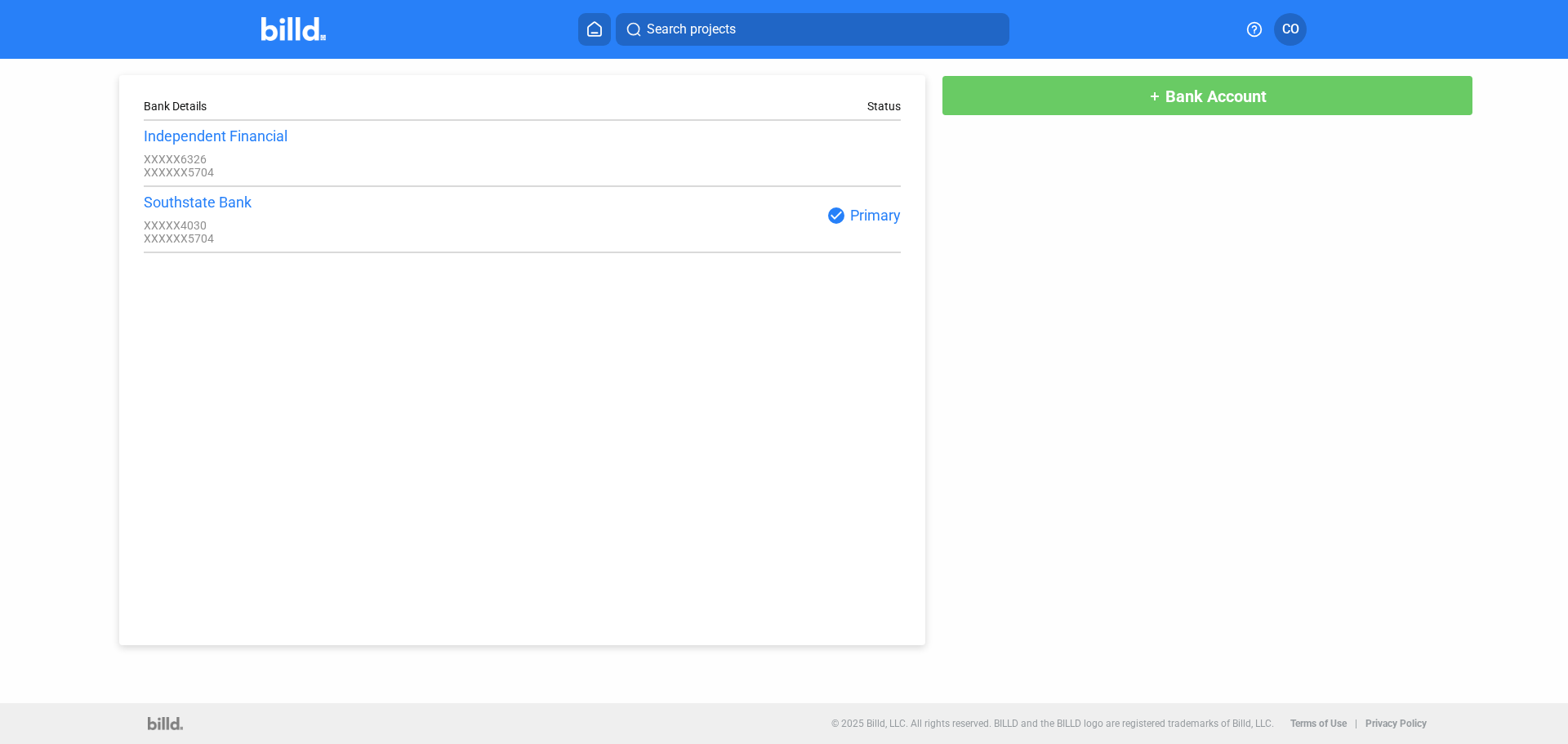
click at [1279, 32] on button "CO" at bounding box center [1290, 29] width 32 height 32
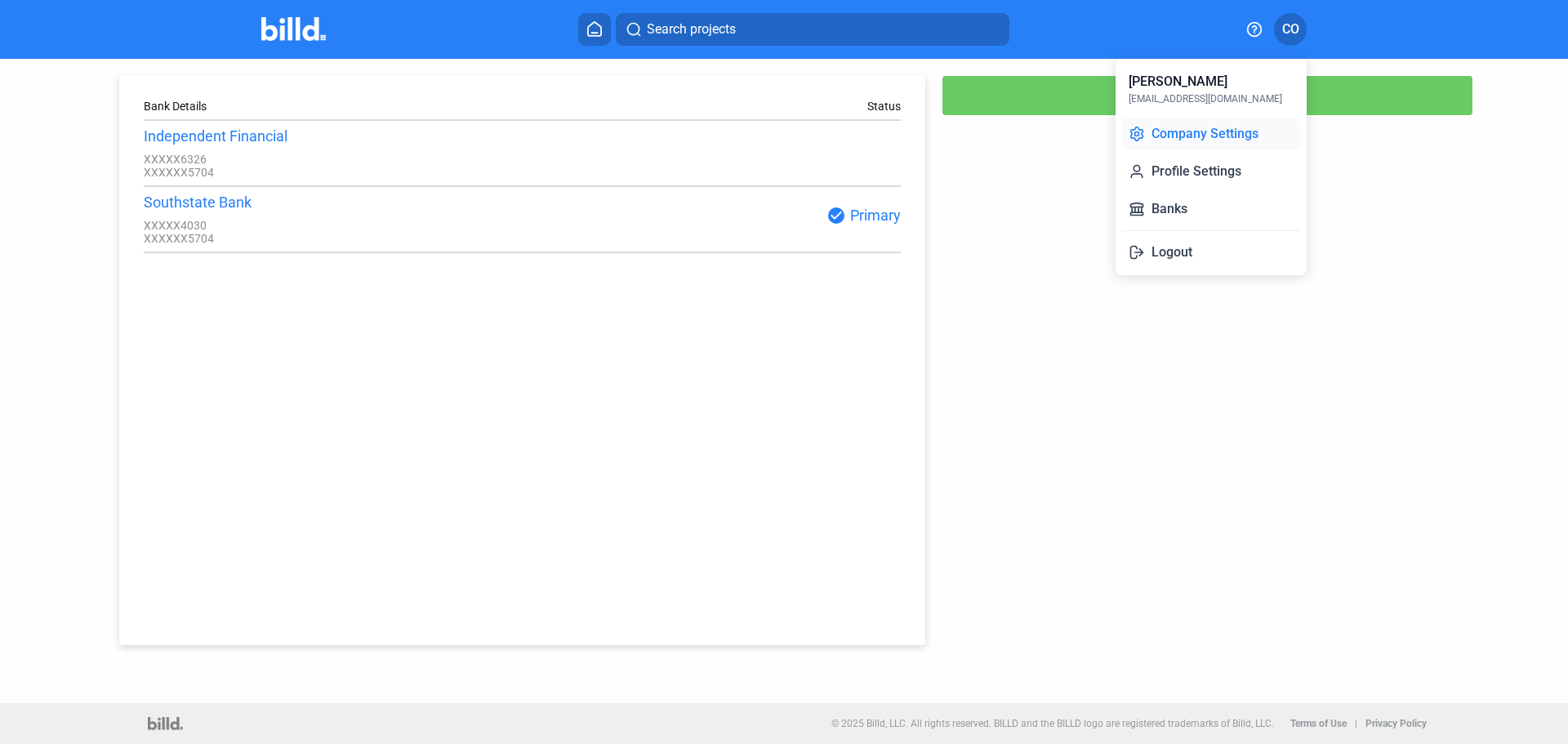
click at [1206, 140] on button "Company Settings" at bounding box center [1210, 134] width 178 height 32
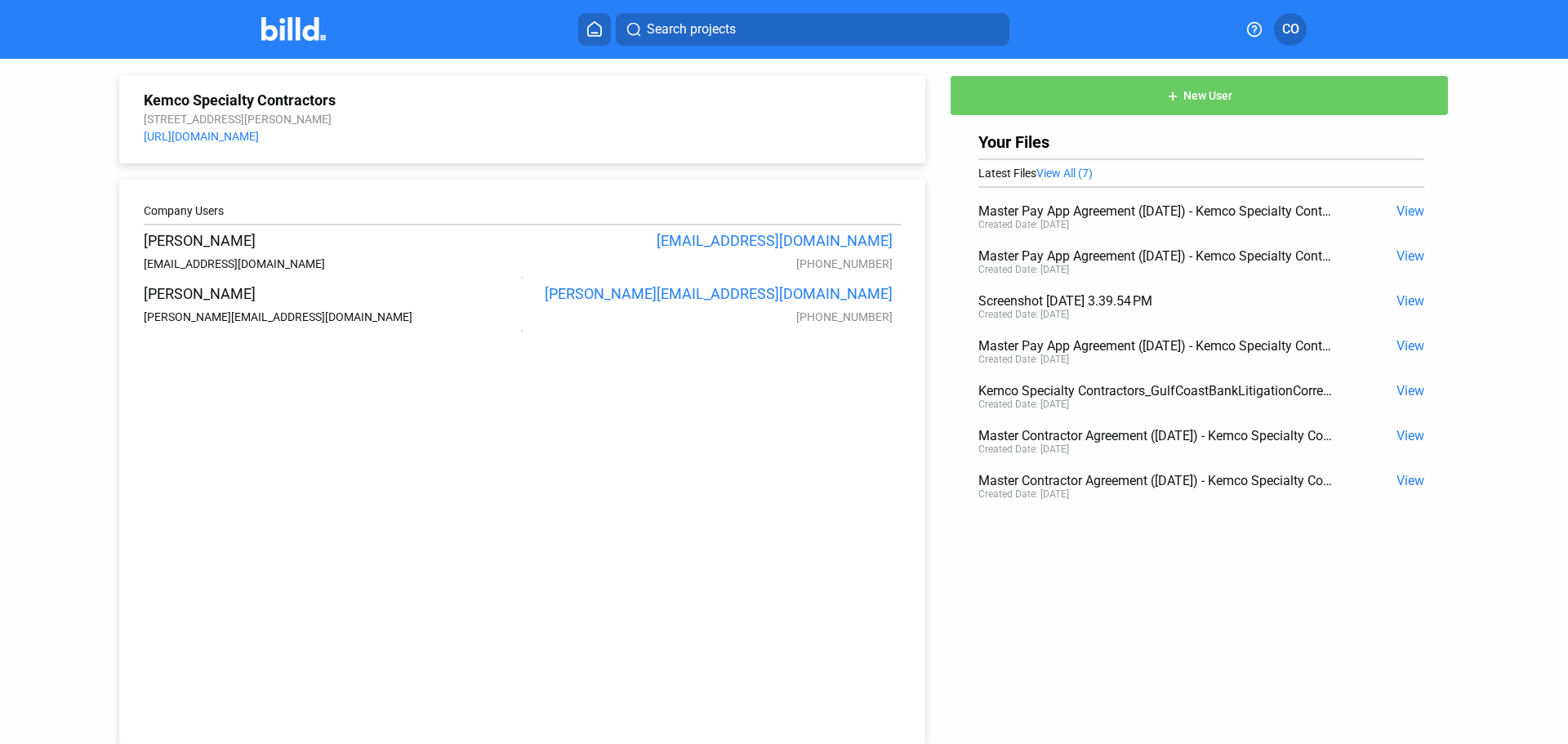
click at [1287, 30] on span "CO" at bounding box center [1291, 29] width 17 height 20
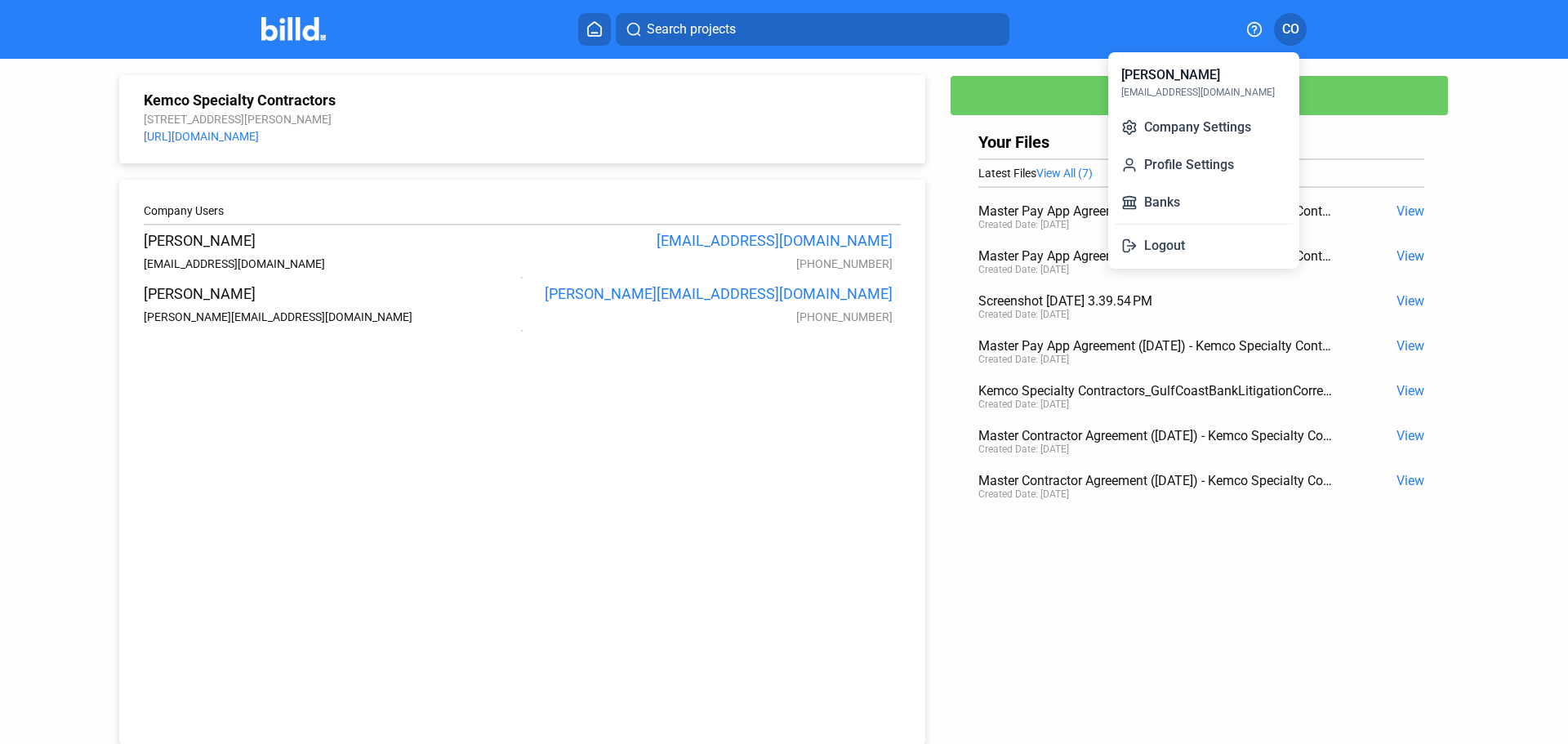
click at [307, 32] on div at bounding box center [784, 372] width 1568 height 744
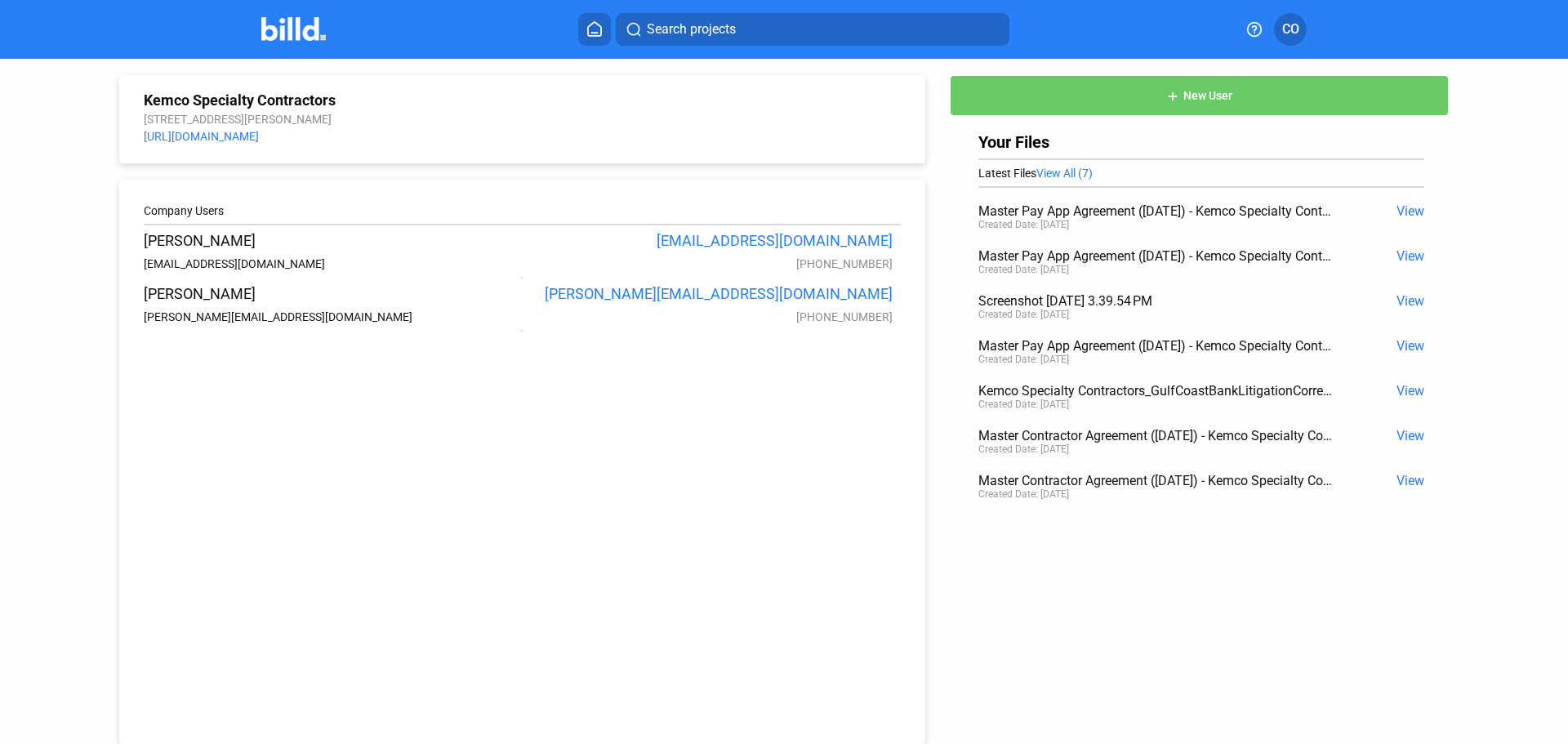
click at [276, 37] on img at bounding box center [293, 29] width 65 height 24
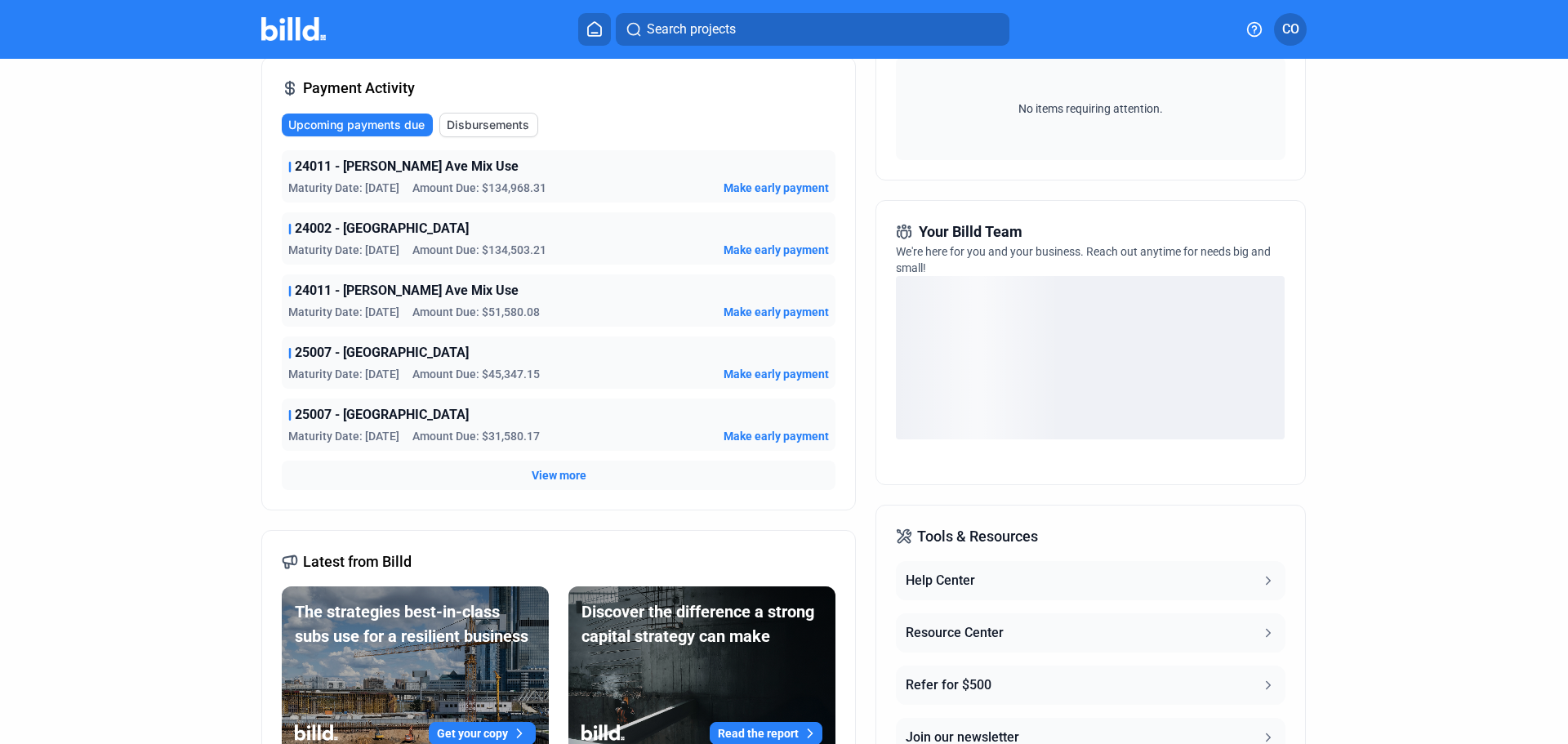
scroll to position [399, 0]
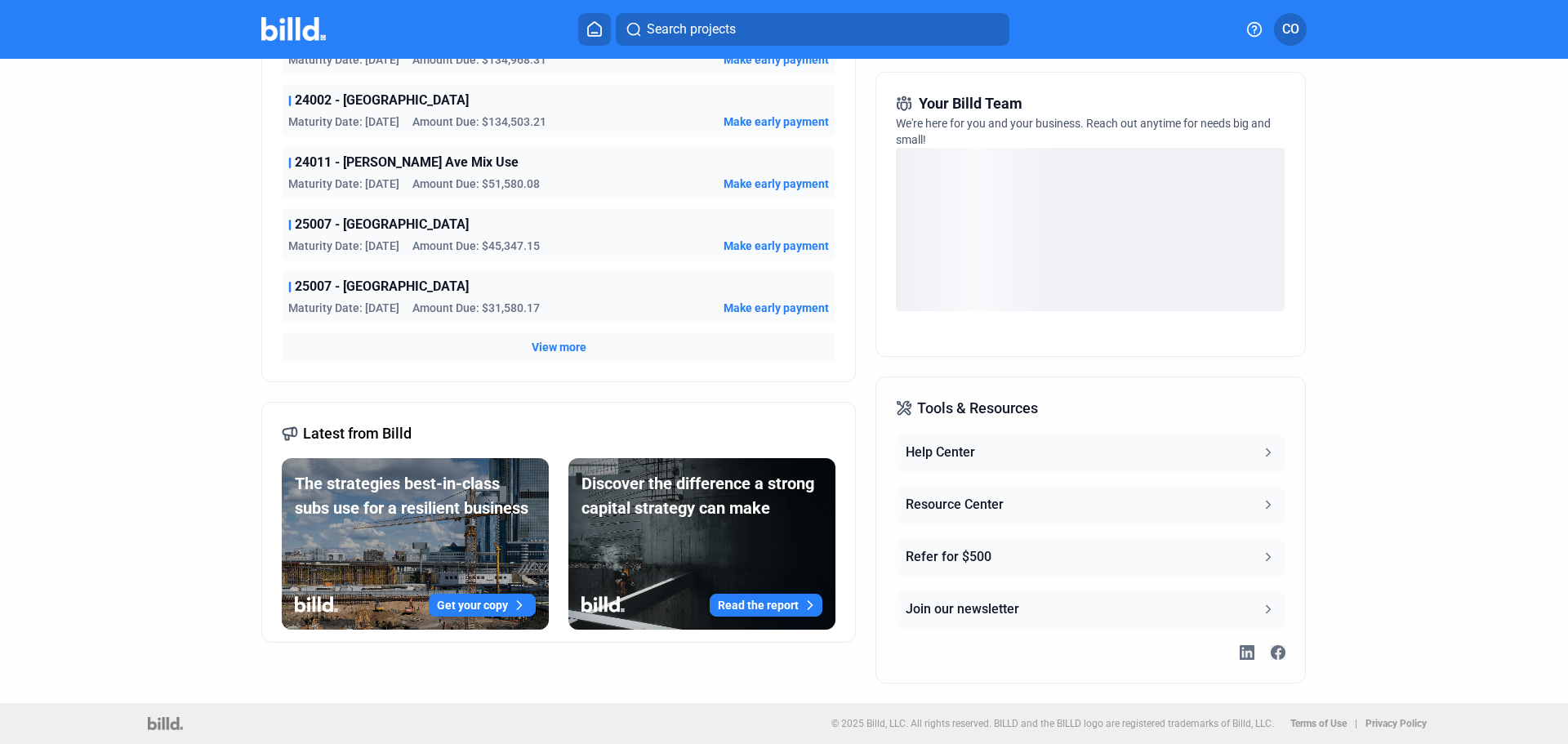
click at [1155, 500] on button "Resource Center" at bounding box center [1089, 505] width 388 height 39
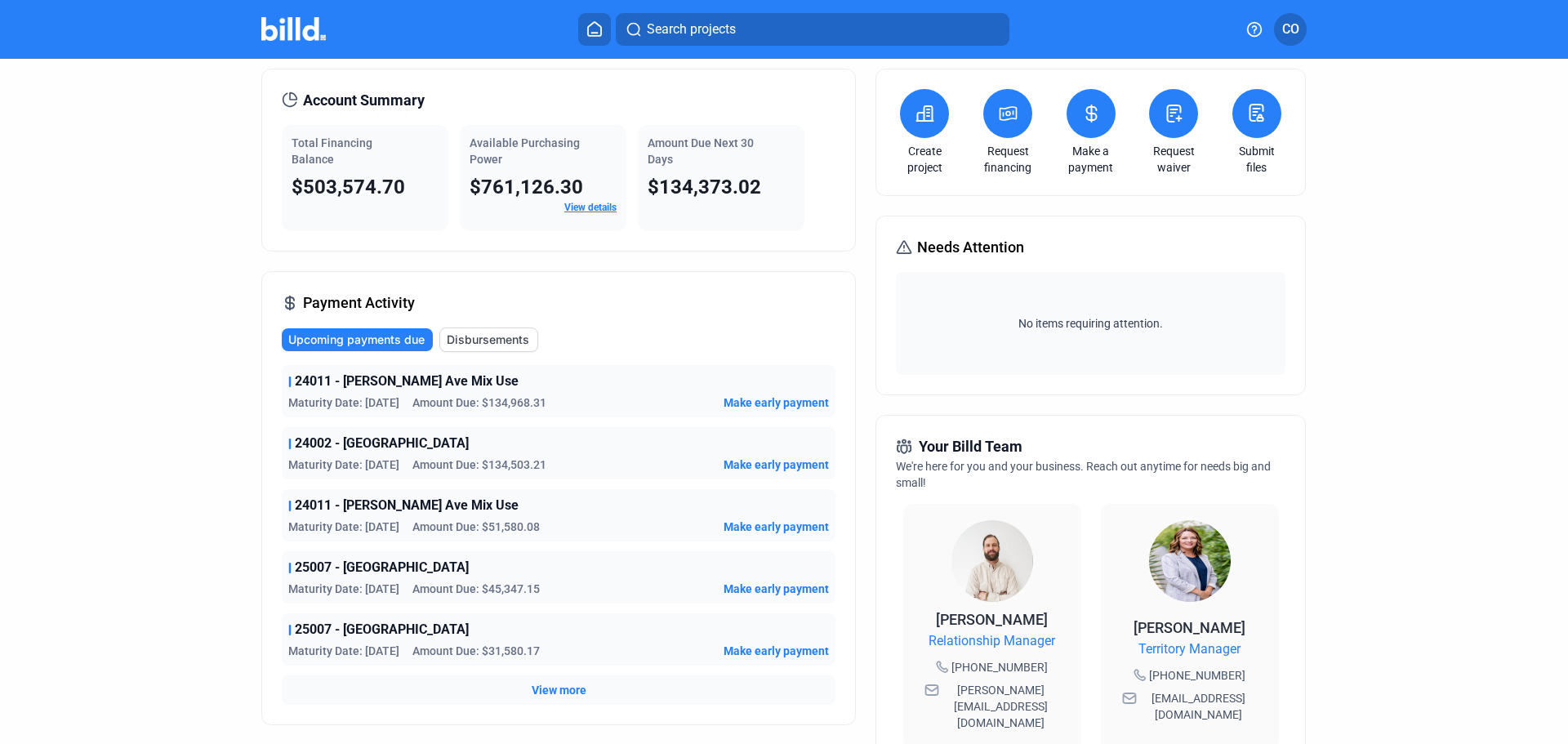
scroll to position [0, 0]
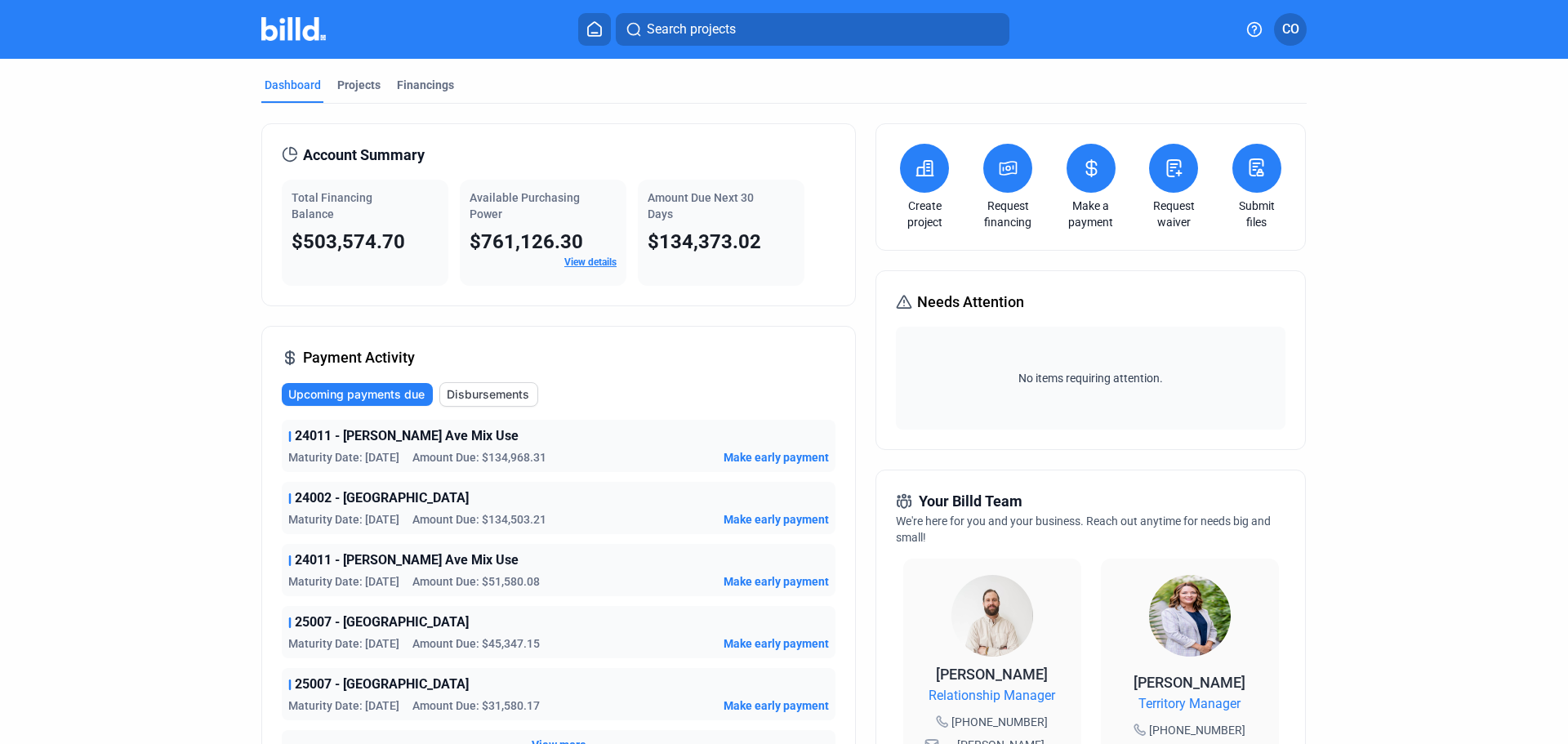
click at [291, 40] on div at bounding box center [311, 29] width 99 height 27
click at [291, 38] on img at bounding box center [293, 29] width 65 height 24
